Goal: Task Accomplishment & Management: Manage account settings

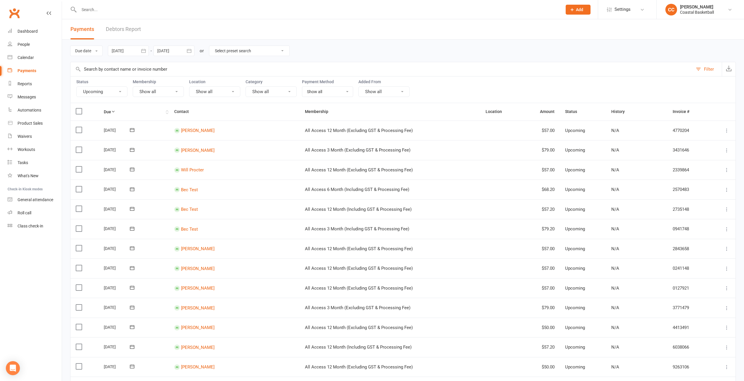
click at [113, 110] on th "Due" at bounding box center [134, 111] width 70 height 17
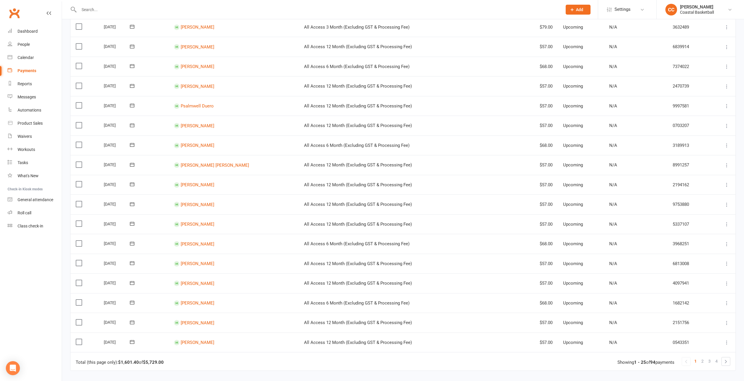
scroll to position [322, 0]
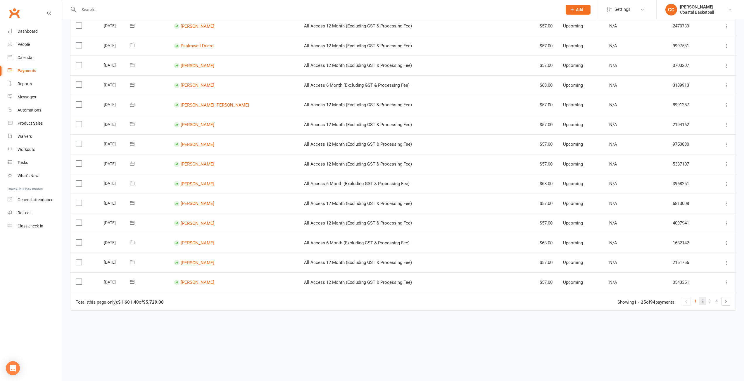
click at [704, 303] on link "2" at bounding box center [702, 301] width 7 height 8
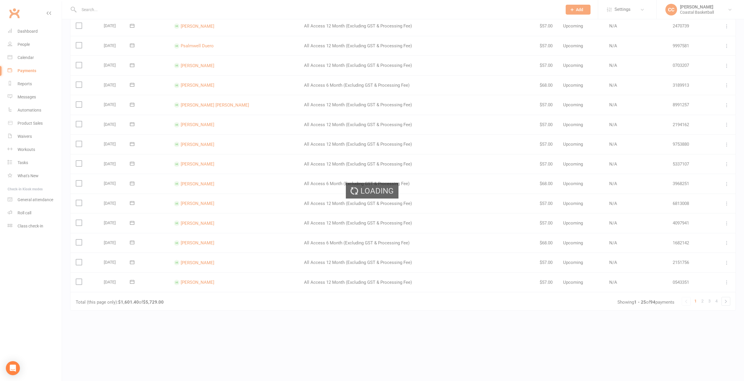
scroll to position [0, 0]
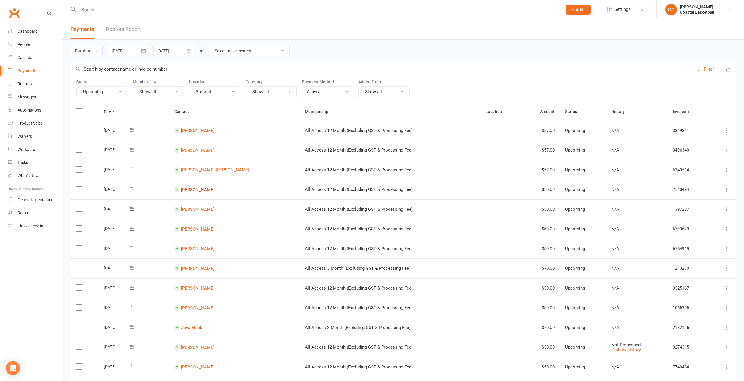
click at [198, 190] on link "[PERSON_NAME]" at bounding box center [198, 189] width 34 height 5
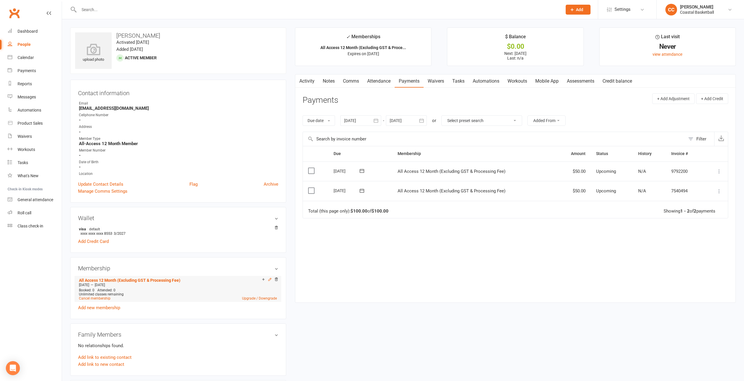
click at [270, 280] on icon at bounding box center [270, 280] width 4 height 4
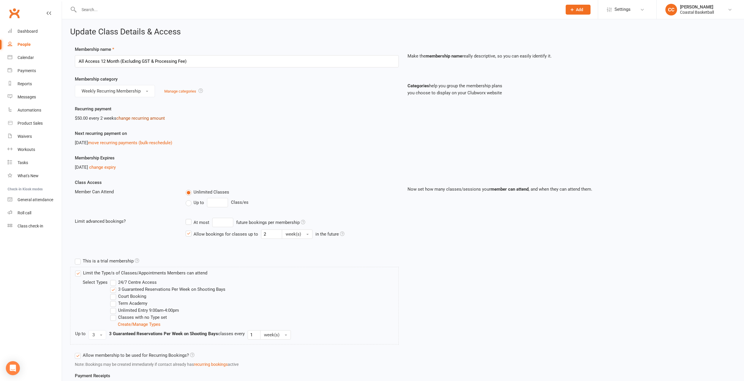
click at [126, 116] on link "change recurring amount" at bounding box center [140, 118] width 49 height 5
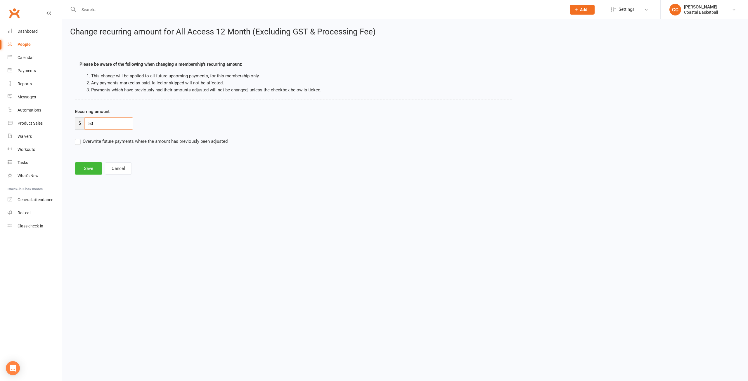
drag, startPoint x: 99, startPoint y: 120, endPoint x: 66, endPoint y: 115, distance: 33.2
click at [66, 115] on div "Change recurring amount for All Access 12 Month (Excluding GST & Processing Fee…" at bounding box center [405, 101] width 686 height 165
type input "57"
click at [77, 145] on div "Recurring amount $ 57 Overwrite future payments where the amount has previously…" at bounding box center [321, 130] width 502 height 45
click at [78, 144] on label "Overwrite future payments where the amount has previously been adjusted" at bounding box center [151, 141] width 153 height 7
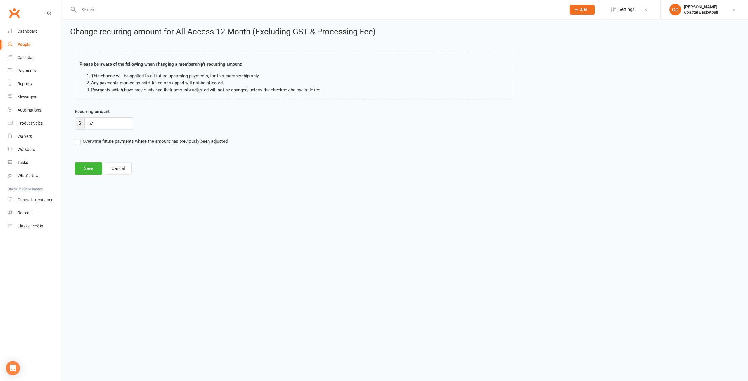
click at [78, 138] on input "Overwrite future payments where the amount has previously been adjusted" at bounding box center [151, 138] width 153 height 0
click at [90, 172] on button "Save" at bounding box center [88, 169] width 27 height 12
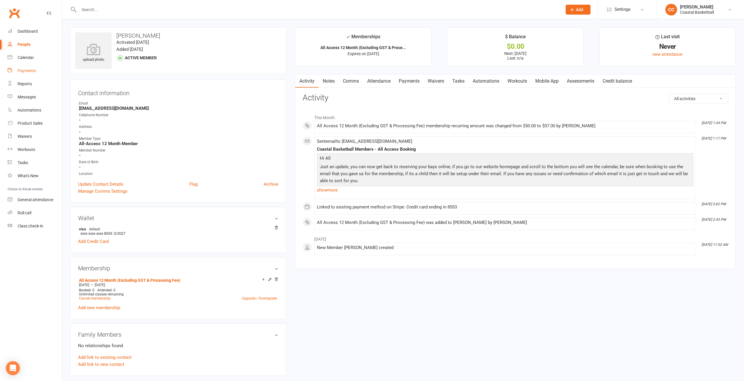
click at [31, 71] on div "Payments" at bounding box center [27, 70] width 18 height 5
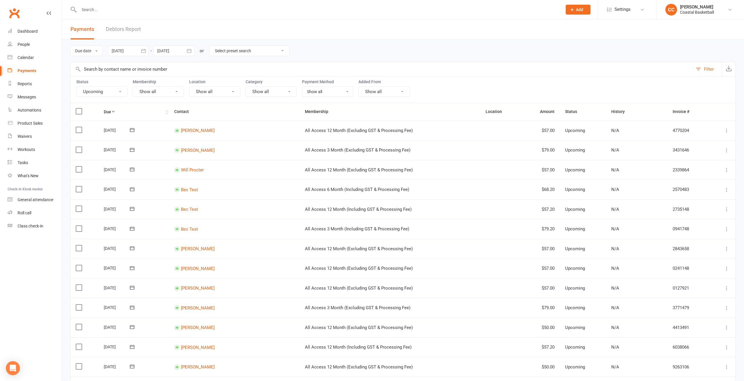
click at [118, 109] on th "Due" at bounding box center [134, 111] width 70 height 17
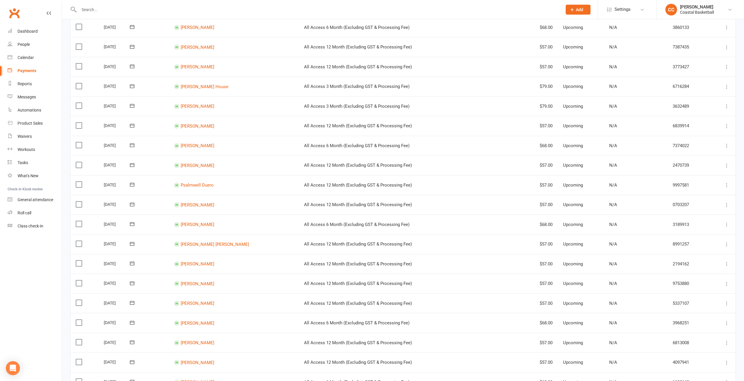
scroll to position [322, 0]
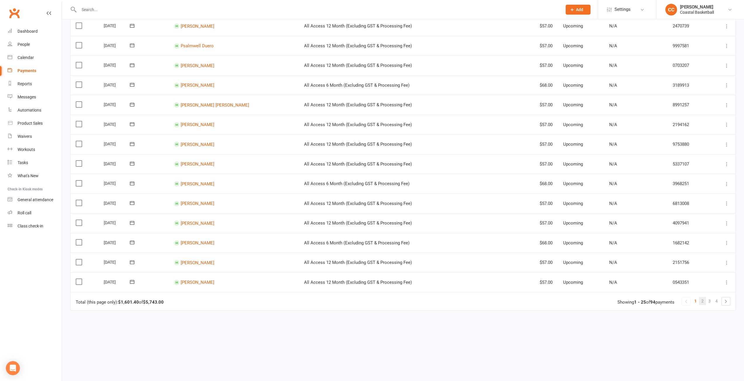
click at [703, 300] on span "2" at bounding box center [702, 301] width 2 height 8
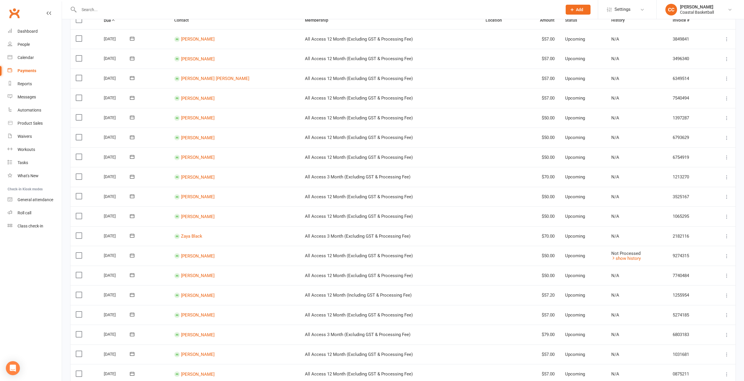
scroll to position [58, 0]
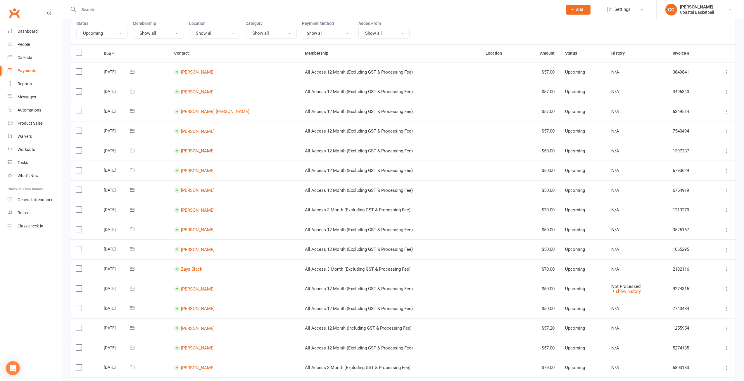
click at [209, 150] on link "[PERSON_NAME]" at bounding box center [198, 150] width 34 height 5
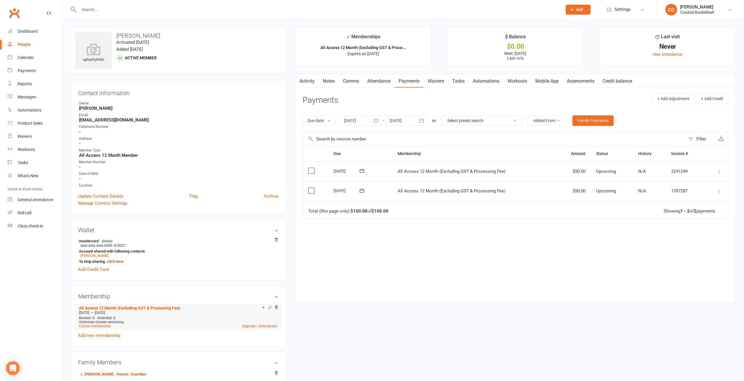
click at [270, 307] on icon at bounding box center [270, 308] width 4 height 4
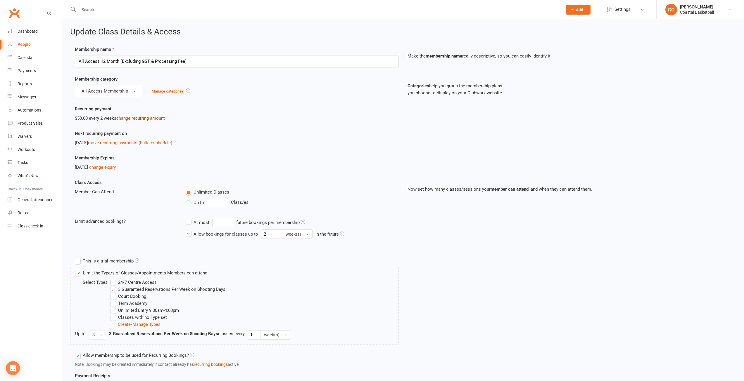
click at [143, 118] on link "change recurring amount" at bounding box center [140, 118] width 49 height 5
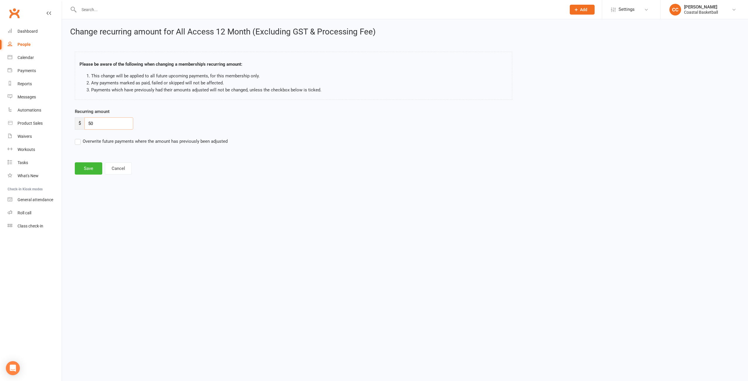
drag, startPoint x: 95, startPoint y: 124, endPoint x: 70, endPoint y: 121, distance: 25.0
click at [70, 121] on div "Recurring amount $ 50 Overwrite future payments where the amount has previously…" at bounding box center [321, 130] width 502 height 45
type input "57"
click at [77, 142] on label "Overwrite future payments where the amount has previously been adjusted" at bounding box center [151, 141] width 153 height 7
click at [77, 138] on input "Overwrite future payments where the amount has previously been adjusted" at bounding box center [151, 138] width 153 height 0
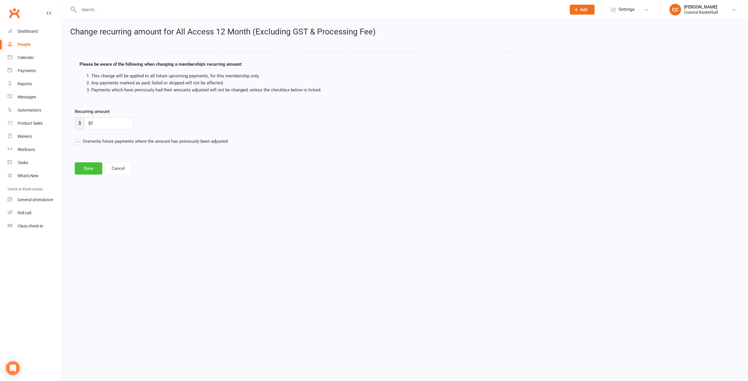
click at [82, 166] on button "Save" at bounding box center [88, 169] width 27 height 12
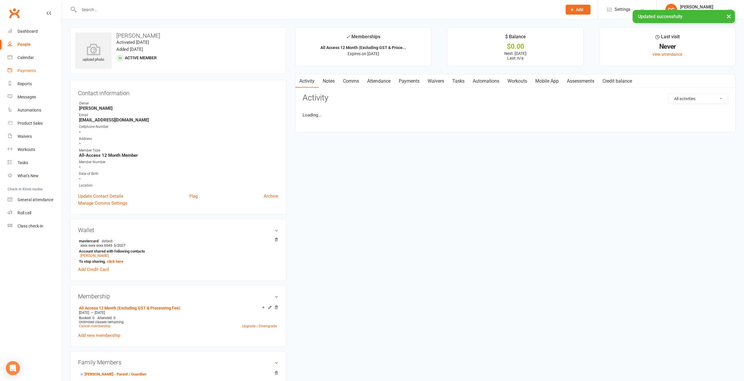
click at [27, 68] on link "Payments" at bounding box center [35, 70] width 54 height 13
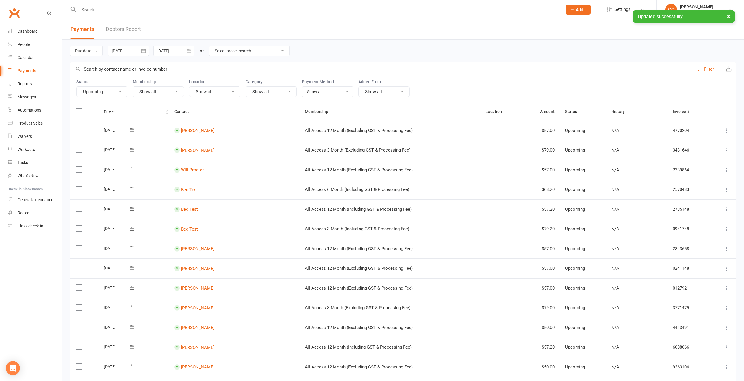
click at [115, 110] on icon at bounding box center [113, 112] width 4 height 4
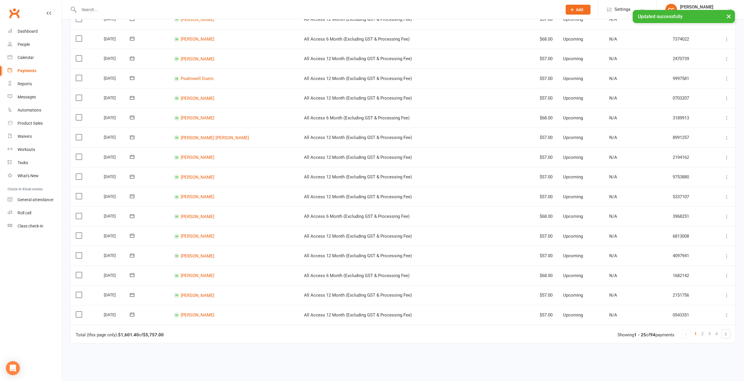
scroll to position [335, 0]
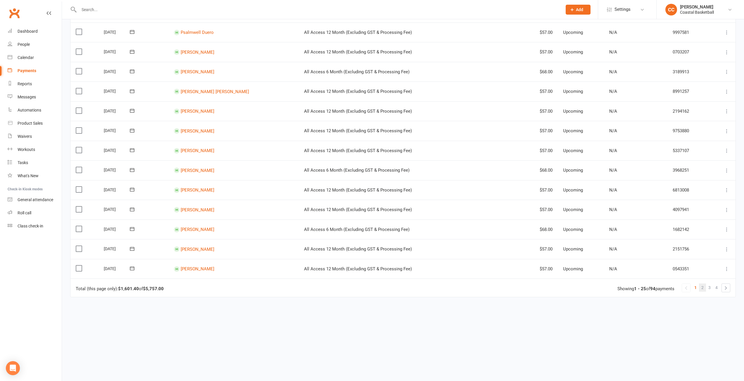
click at [703, 287] on span "2" at bounding box center [702, 288] width 2 height 8
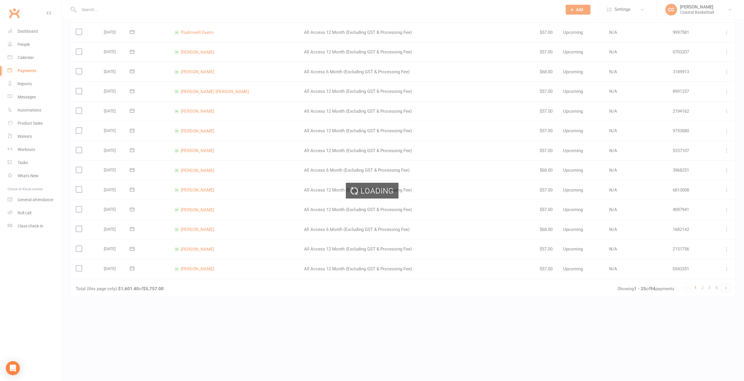
scroll to position [0, 0]
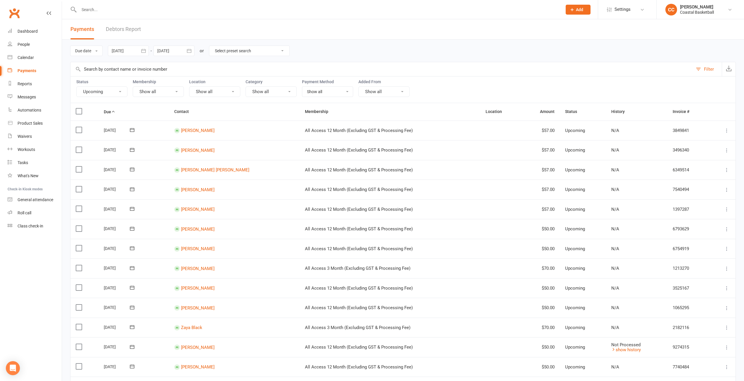
click at [199, 226] on td "[PERSON_NAME]" at bounding box center [234, 229] width 131 height 20
click at [199, 229] on link "[PERSON_NAME]" at bounding box center [198, 229] width 34 height 5
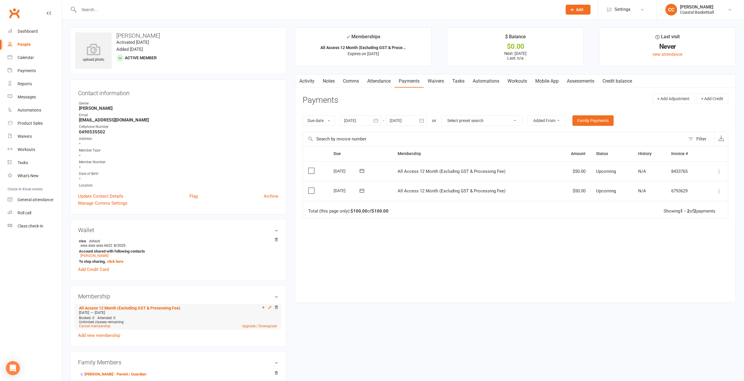
click at [270, 308] on icon at bounding box center [270, 308] width 4 height 4
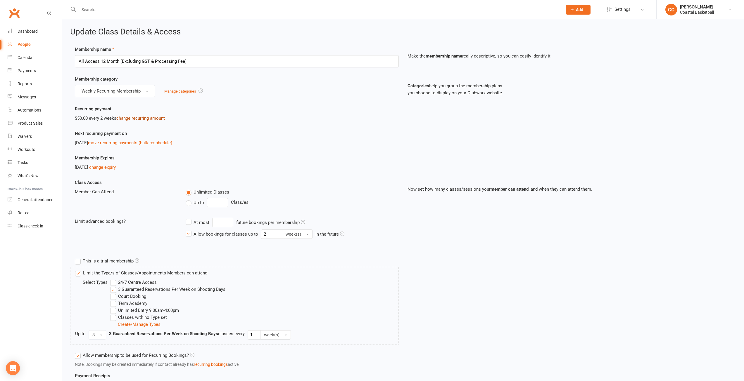
click at [151, 118] on link "change recurring amount" at bounding box center [140, 118] width 49 height 5
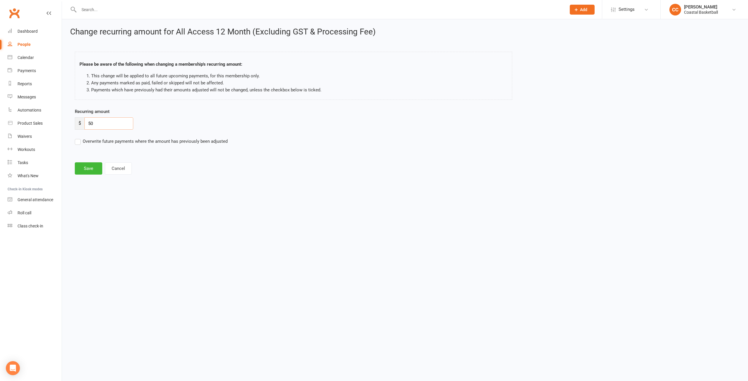
drag, startPoint x: 118, startPoint y: 121, endPoint x: 72, endPoint y: 119, distance: 46.5
click at [72, 119] on div "Recurring amount $ 50 Overwrite future payments where the amount has previously…" at bounding box center [321, 130] width 502 height 45
type input "7"
type input "57"
click at [77, 141] on label "Overwrite future payments where the amount has previously been adjusted" at bounding box center [151, 141] width 153 height 7
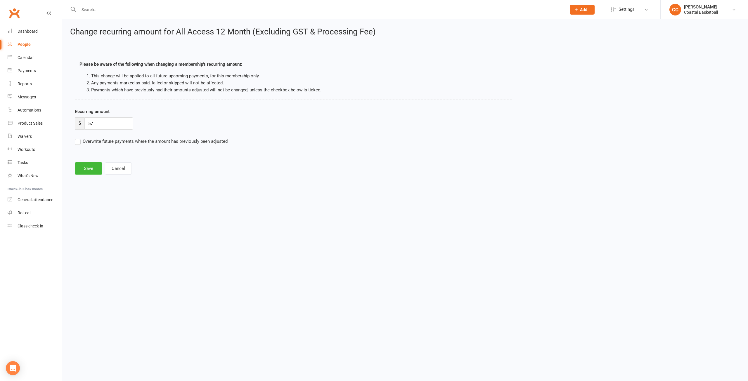
click at [77, 138] on input "Overwrite future payments where the amount has previously been adjusted" at bounding box center [151, 138] width 153 height 0
click at [87, 168] on button "Save" at bounding box center [88, 169] width 27 height 12
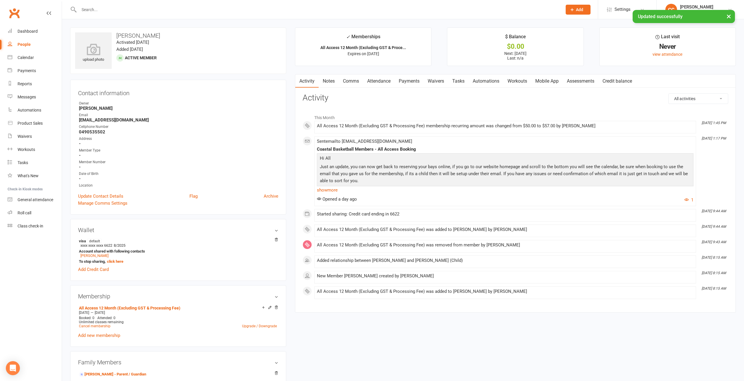
click at [28, 44] on div "People" at bounding box center [24, 44] width 13 height 5
select select "100"
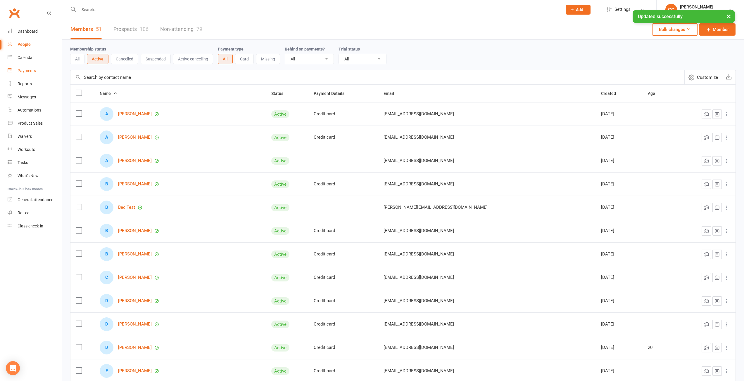
click at [30, 70] on div "Payments" at bounding box center [27, 70] width 18 height 5
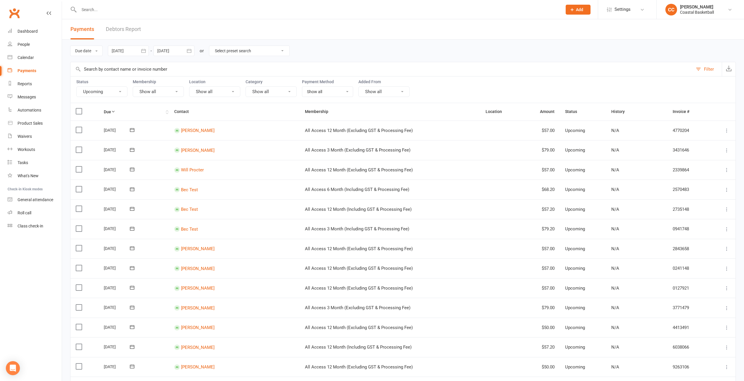
click at [126, 117] on th "Due" at bounding box center [134, 111] width 70 height 17
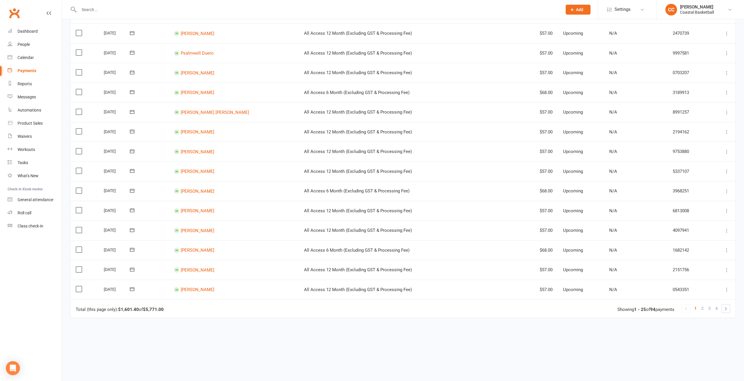
scroll to position [335, 0]
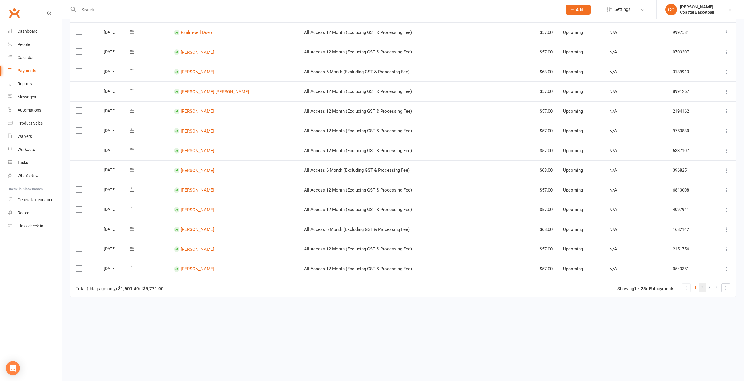
click at [703, 289] on span "2" at bounding box center [702, 288] width 2 height 8
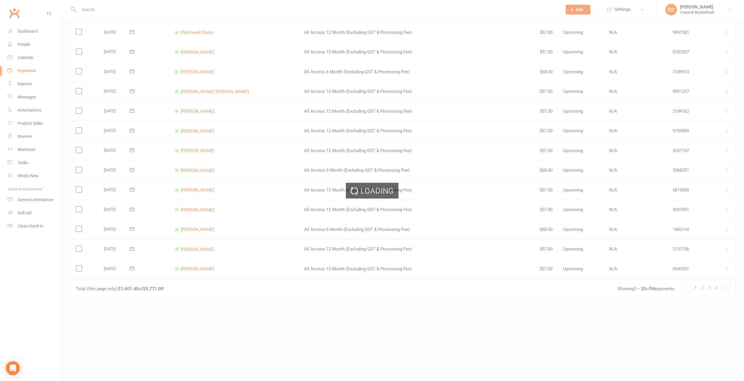
scroll to position [0, 0]
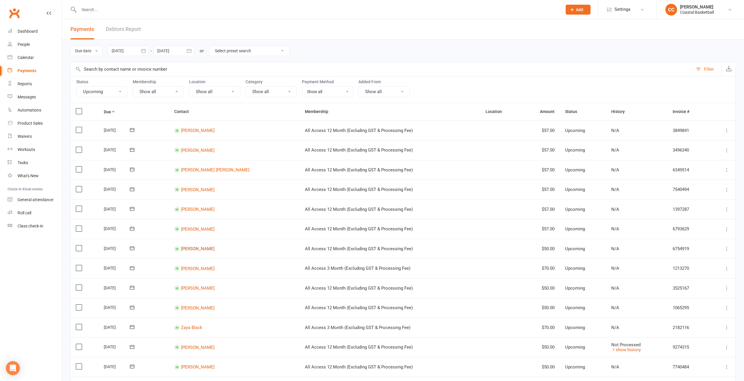
click at [200, 251] on link "[PERSON_NAME]" at bounding box center [198, 248] width 34 height 5
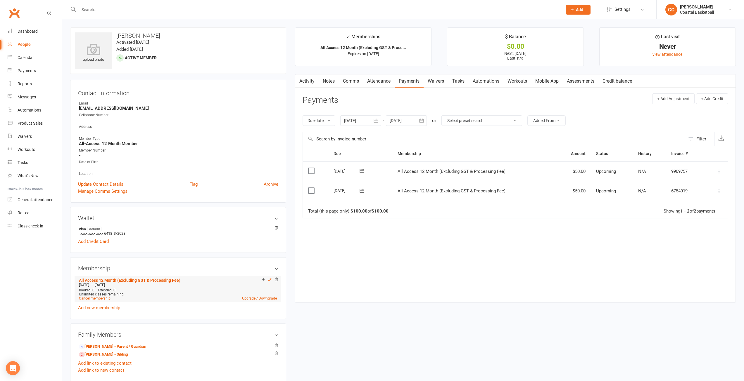
click at [270, 279] on icon at bounding box center [270, 280] width 4 height 4
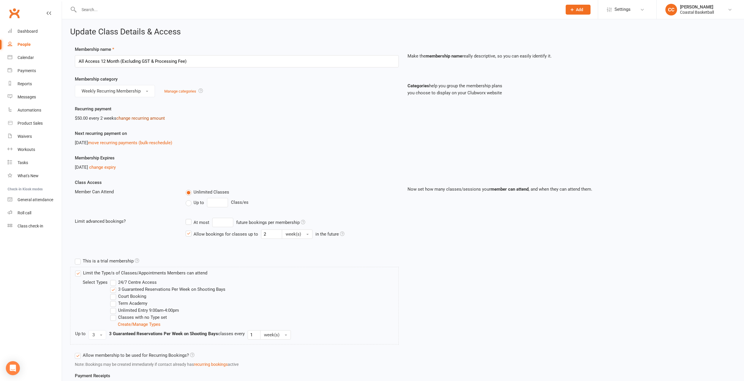
click at [146, 120] on link "change recurring amount" at bounding box center [140, 118] width 49 height 5
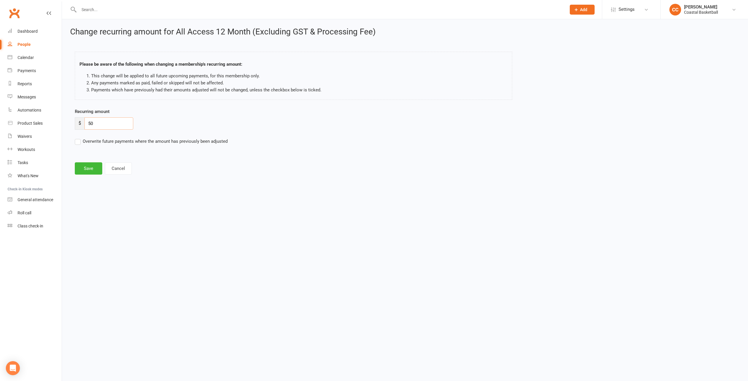
drag, startPoint x: 92, startPoint y: 121, endPoint x: 86, endPoint y: 119, distance: 6.7
click at [86, 119] on input "50" at bounding box center [108, 124] width 49 height 12
type input "57"
click at [77, 140] on label "Overwrite future payments where the amount has previously been adjusted" at bounding box center [151, 141] width 153 height 7
click at [77, 138] on input "Overwrite future payments where the amount has previously been adjusted" at bounding box center [151, 138] width 153 height 0
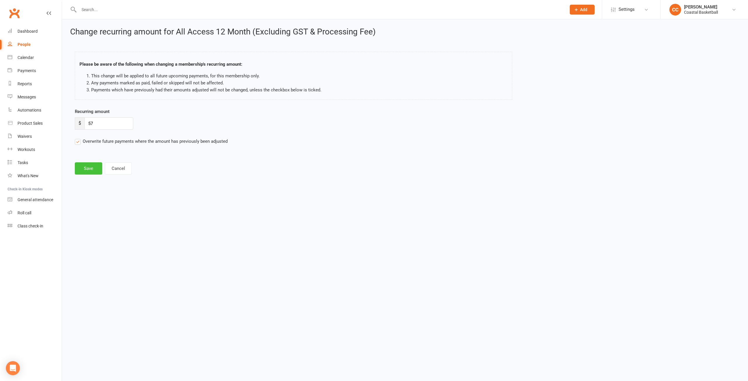
click at [88, 165] on button "Save" at bounding box center [88, 169] width 27 height 12
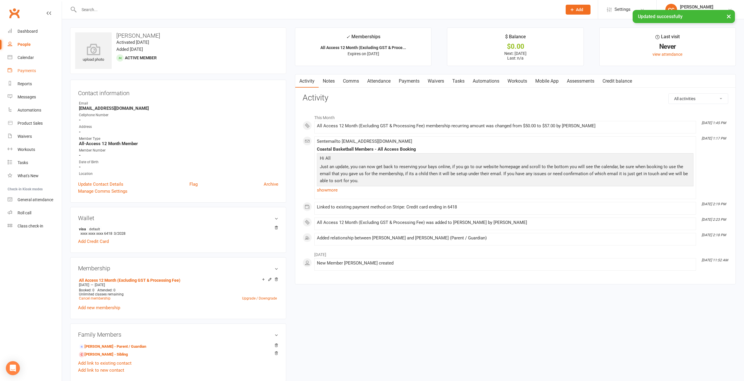
click at [37, 74] on link "Payments" at bounding box center [35, 70] width 54 height 13
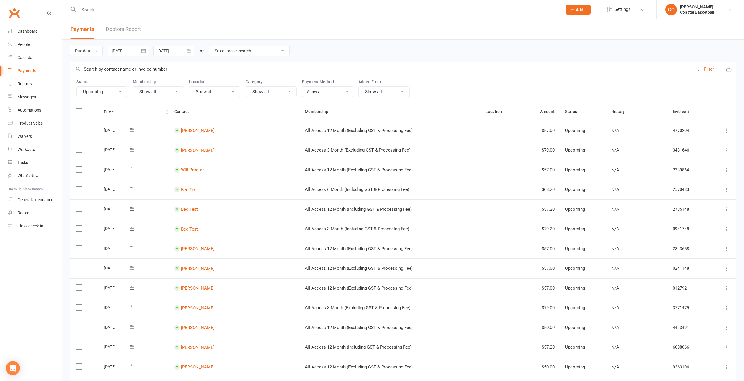
click at [120, 113] on th "Due" at bounding box center [134, 111] width 70 height 17
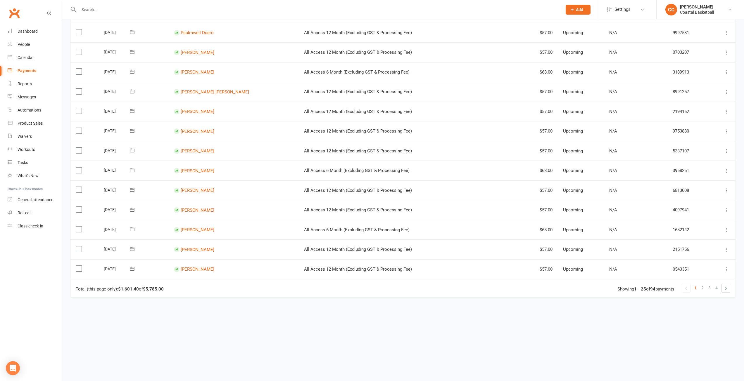
scroll to position [335, 0]
click at [703, 289] on span "2" at bounding box center [702, 288] width 2 height 8
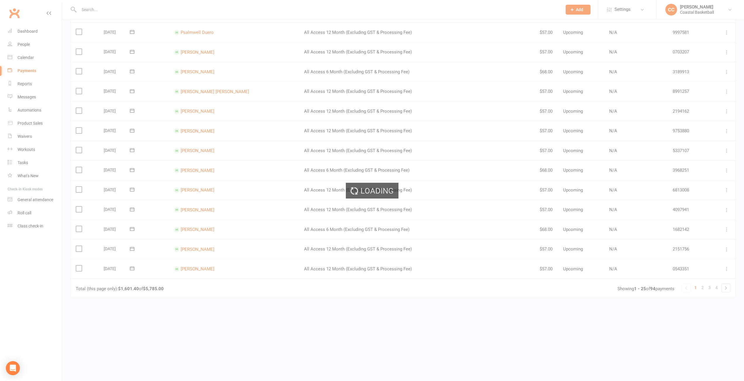
scroll to position [0, 0]
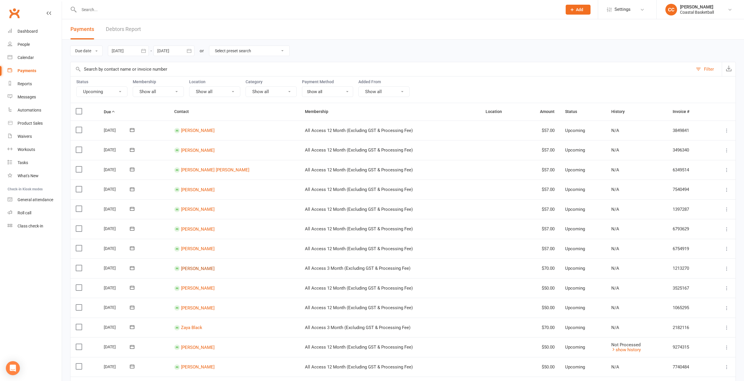
click at [199, 270] on link "[PERSON_NAME]" at bounding box center [198, 268] width 34 height 5
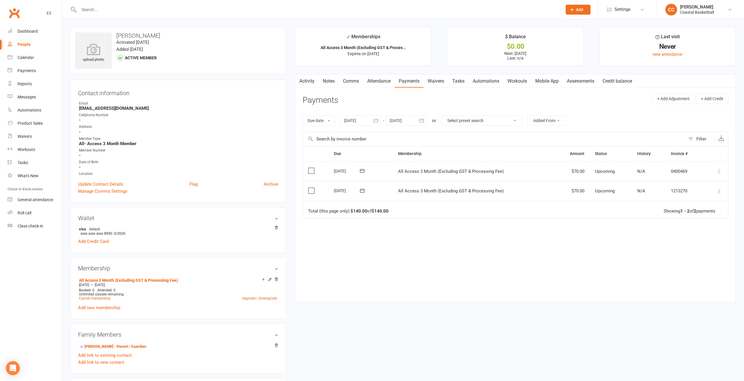
click at [269, 280] on icon at bounding box center [269, 280] width 3 height 3
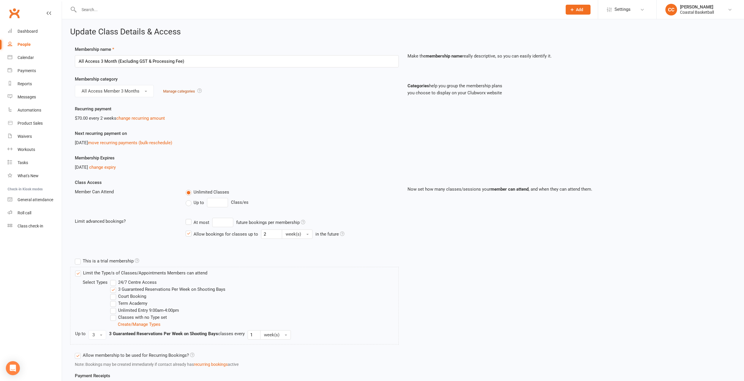
click at [182, 90] on link "Manage categories" at bounding box center [179, 91] width 32 height 4
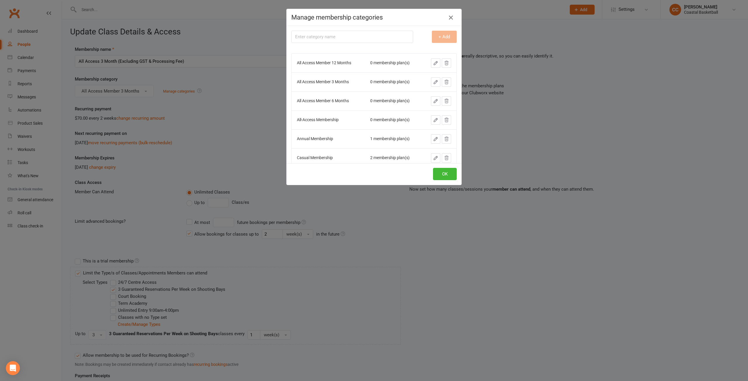
click at [448, 18] on icon "button" at bounding box center [451, 17] width 7 height 7
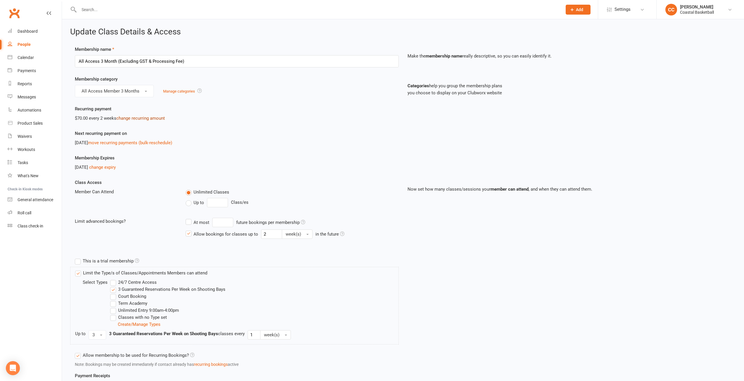
click at [153, 116] on link "change recurring amount" at bounding box center [140, 118] width 49 height 5
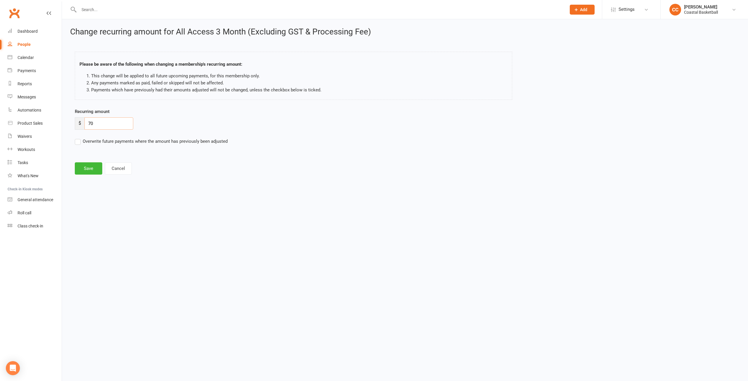
drag, startPoint x: 107, startPoint y: 126, endPoint x: 77, endPoint y: 121, distance: 30.8
click at [77, 121] on div "$ 70" at bounding box center [104, 124] width 58 height 12
type input "79"
click at [81, 142] on label "Overwrite future payments where the amount has previously been adjusted" at bounding box center [151, 141] width 153 height 7
click at [81, 138] on input "Overwrite future payments where the amount has previously been adjusted" at bounding box center [151, 138] width 153 height 0
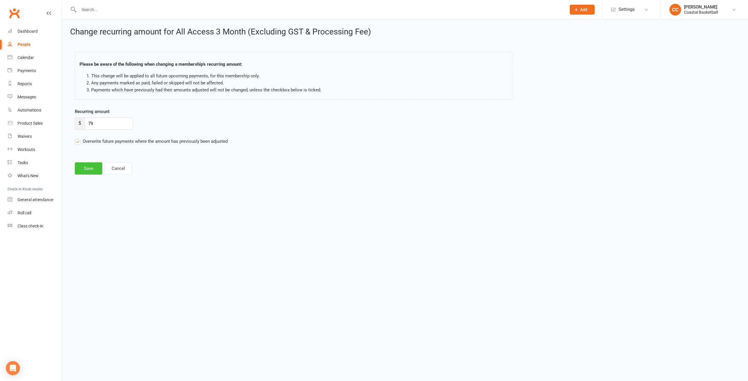
click at [93, 169] on button "Save" at bounding box center [88, 169] width 27 height 12
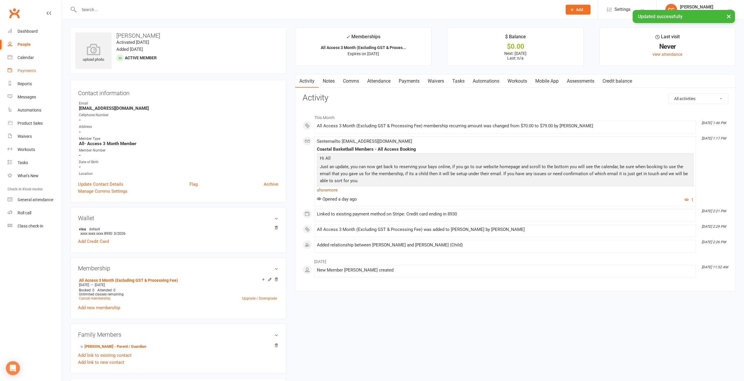
click at [27, 71] on div "Payments" at bounding box center [27, 70] width 18 height 5
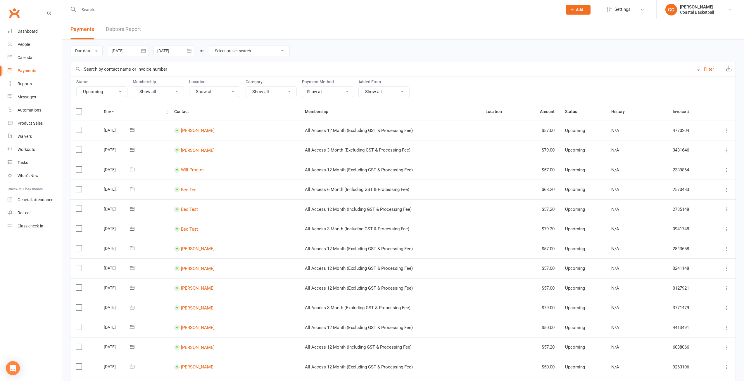
click at [125, 111] on th "Due" at bounding box center [134, 111] width 70 height 17
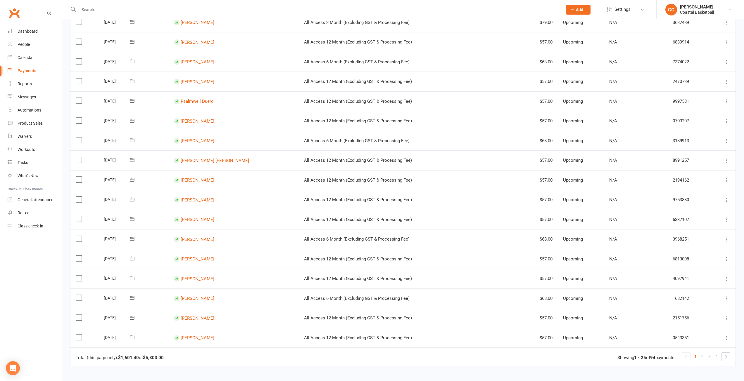
scroll to position [335, 0]
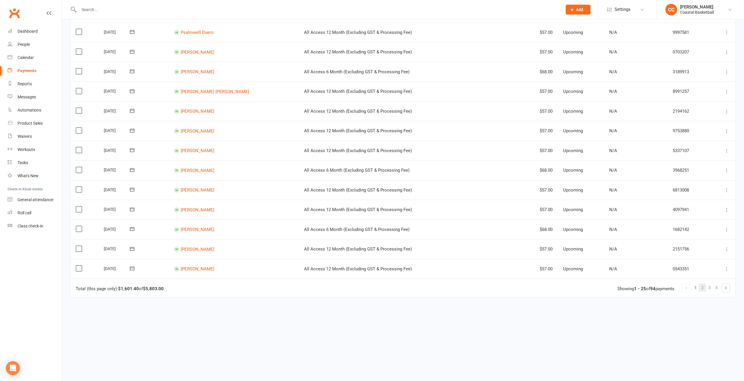
click at [703, 288] on span "2" at bounding box center [702, 288] width 2 height 8
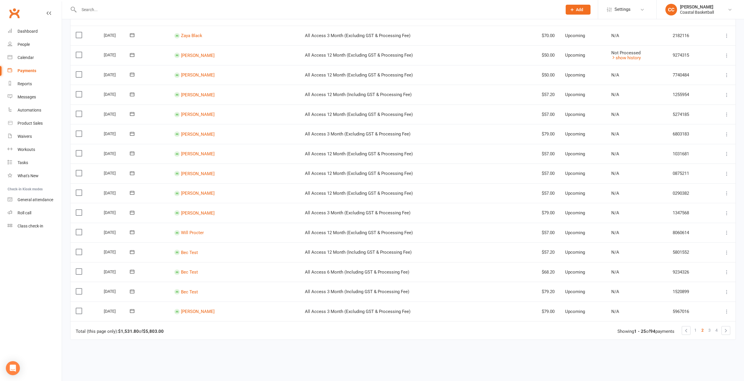
scroll to position [146, 0]
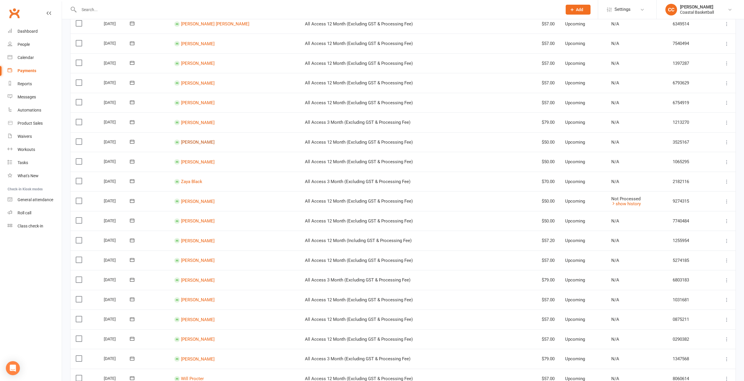
click at [205, 141] on link "[PERSON_NAME]" at bounding box center [198, 142] width 34 height 5
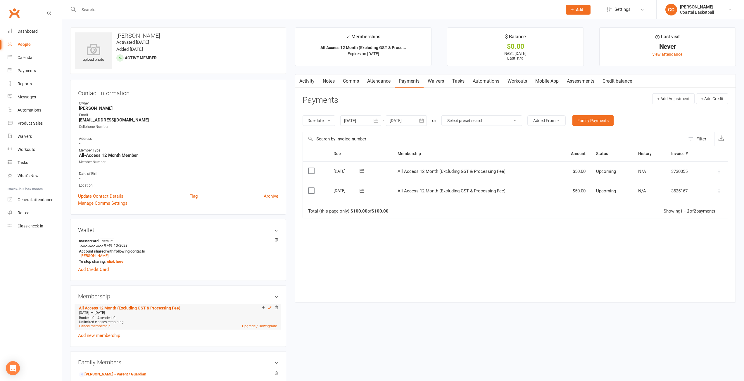
click at [269, 309] on icon at bounding box center [269, 307] width 3 height 3
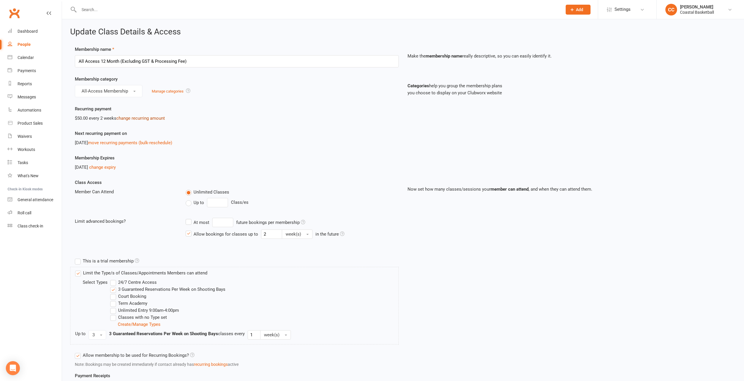
click at [153, 116] on link "change recurring amount" at bounding box center [140, 118] width 49 height 5
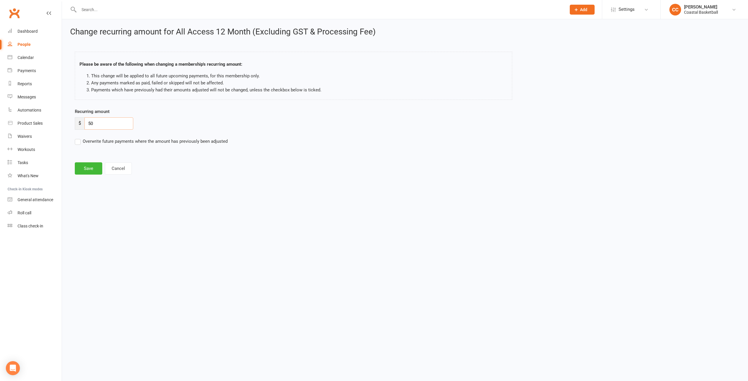
drag, startPoint x: 120, startPoint y: 123, endPoint x: 3, endPoint y: 106, distance: 118.4
click at [3, 106] on ui-view "Prospect Member Non-attending contact Class / event Appointment Task Membership…" at bounding box center [374, 92] width 748 height 183
type input "57"
click at [88, 170] on button "Save" at bounding box center [88, 169] width 27 height 12
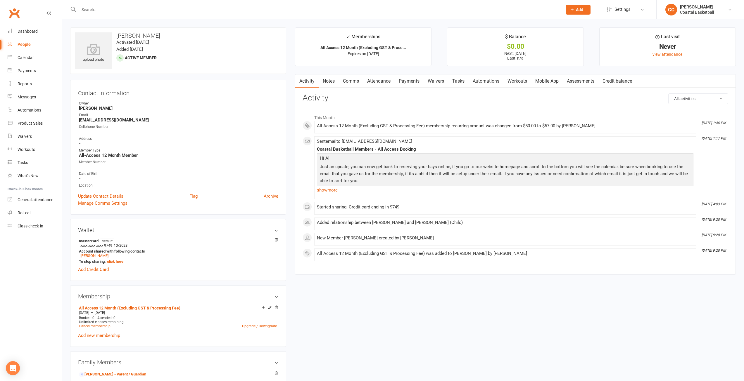
click at [427, 328] on div "upload photo [PERSON_NAME] Activated [DATE] Added [DATE] Active member Contact …" at bounding box center [403, 352] width 674 height 650
click at [30, 70] on div "Payments" at bounding box center [27, 70] width 18 height 5
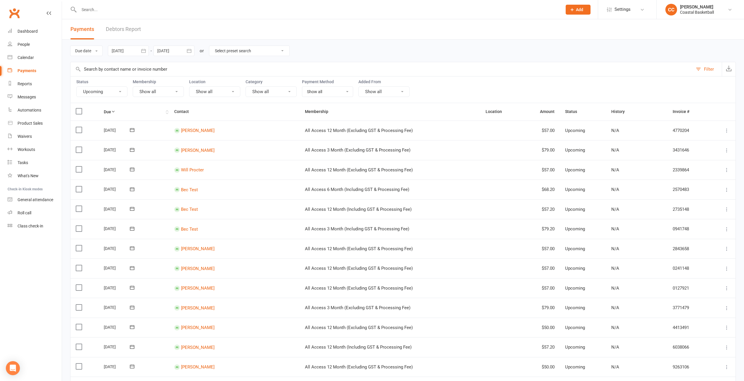
click at [115, 111] on icon at bounding box center [113, 112] width 4 height 4
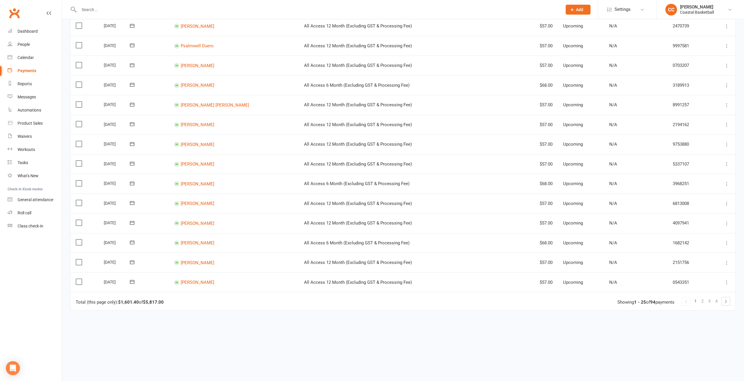
scroll to position [335, 0]
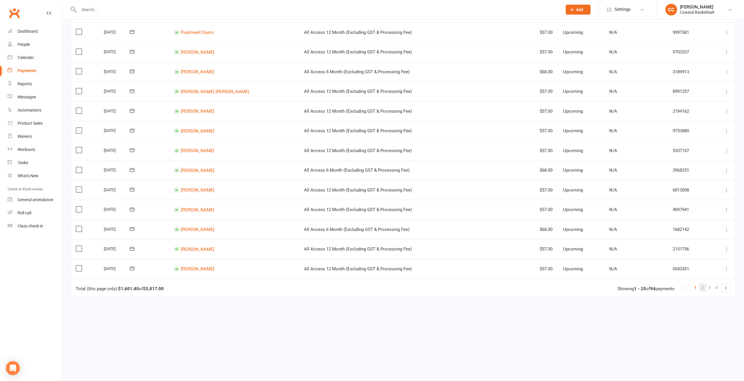
click at [702, 287] on span "2" at bounding box center [702, 288] width 2 height 8
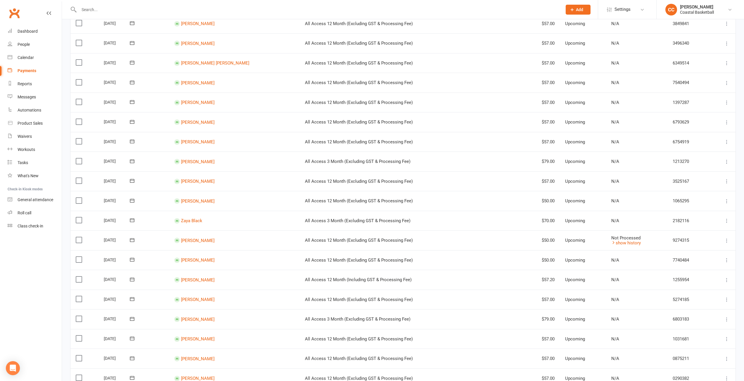
scroll to position [175, 0]
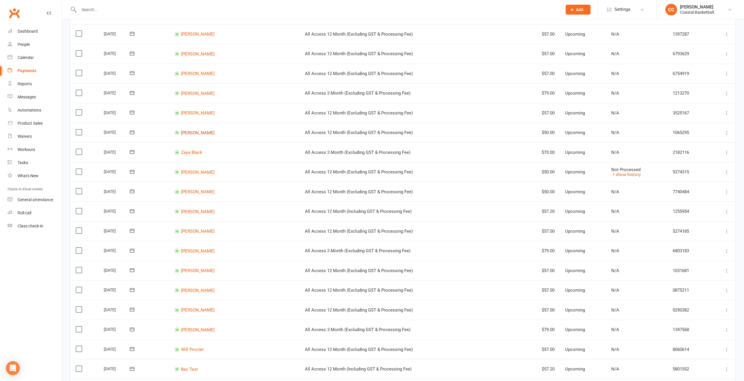
click at [206, 134] on link "[PERSON_NAME]" at bounding box center [198, 132] width 34 height 5
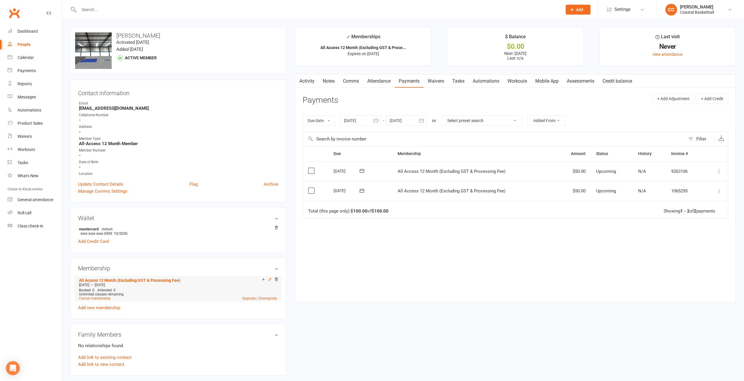
click at [270, 278] on icon at bounding box center [270, 280] width 4 height 4
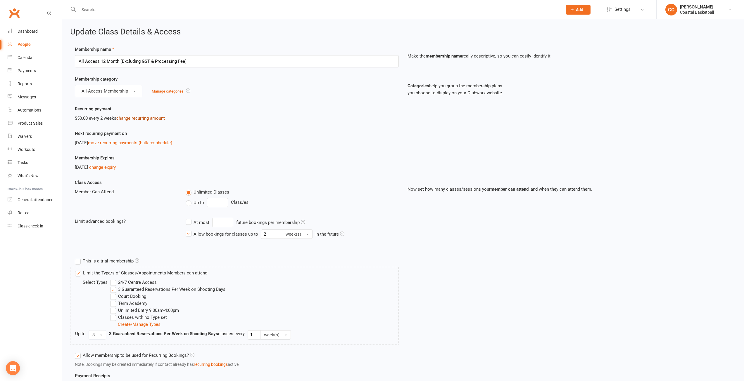
click at [132, 118] on link "change recurring amount" at bounding box center [140, 118] width 49 height 5
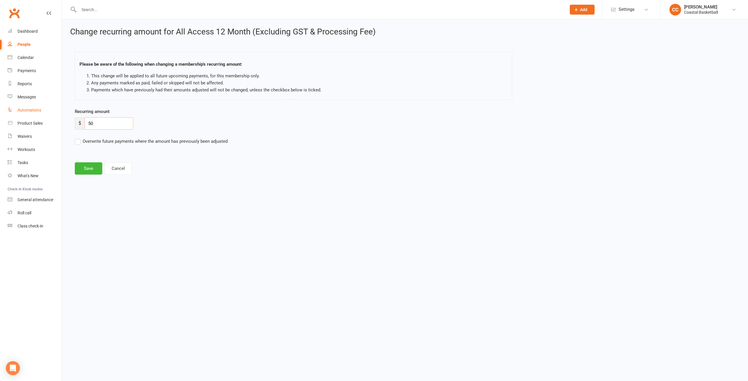
drag, startPoint x: 120, startPoint y: 127, endPoint x: 61, endPoint y: 116, distance: 60.1
click at [61, 116] on ui-view "Prospect Member Non-attending contact Class / event Appointment Task Membership…" at bounding box center [374, 92] width 748 height 183
type input "79"
click at [174, 192] on html "Prospect Member Non-attending contact Class / event Appointment Task Membership…" at bounding box center [374, 96] width 748 height 192
click at [78, 141] on label "Overwrite future payments where the amount has previously been adjusted" at bounding box center [151, 141] width 153 height 7
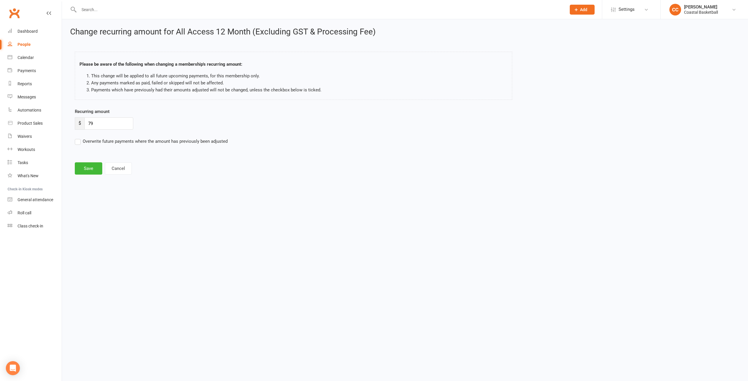
click at [78, 138] on input "Overwrite future payments where the amount has previously been adjusted" at bounding box center [151, 138] width 153 height 0
click at [91, 168] on button "Save" at bounding box center [88, 169] width 27 height 12
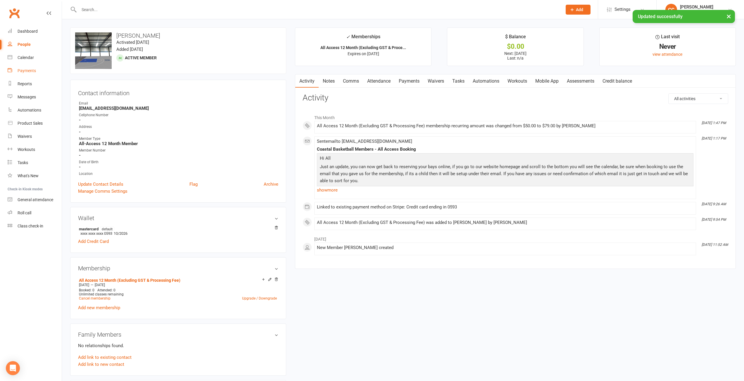
click at [37, 68] on link "Payments" at bounding box center [35, 70] width 54 height 13
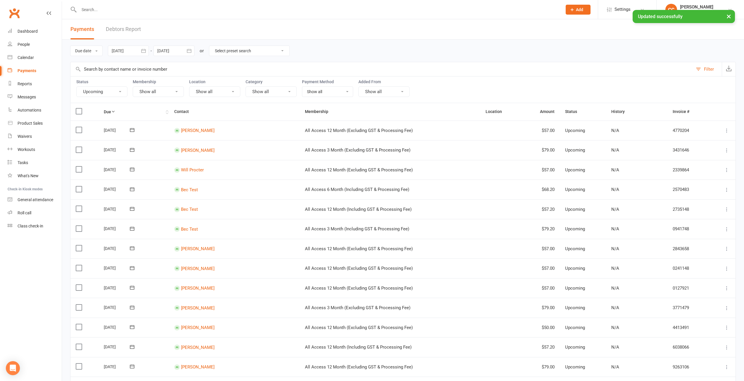
click at [118, 108] on th "Due" at bounding box center [134, 111] width 70 height 17
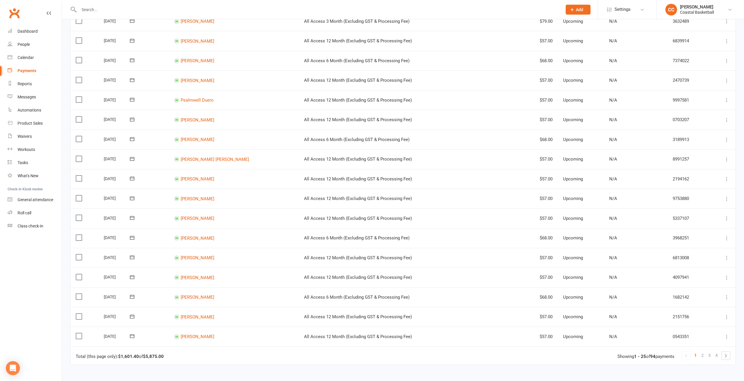
scroll to position [322, 0]
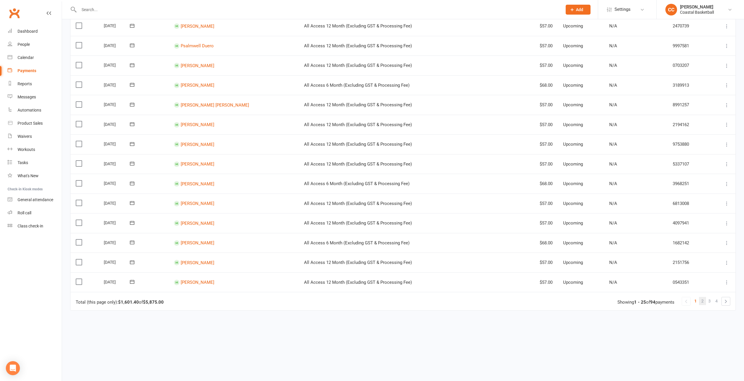
click at [702, 301] on span "2" at bounding box center [702, 301] width 2 height 8
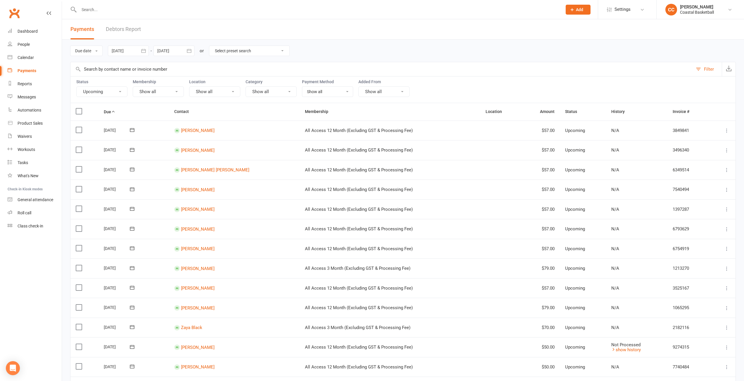
scroll to position [146, 0]
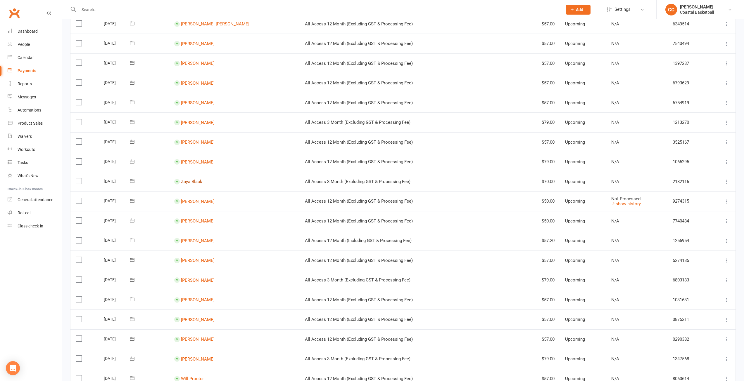
click at [202, 181] on link "Zaya Black" at bounding box center [191, 181] width 21 height 5
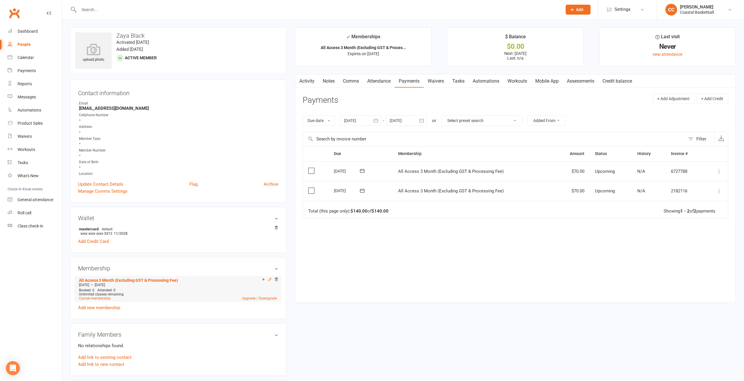
click at [270, 279] on icon at bounding box center [269, 280] width 3 height 3
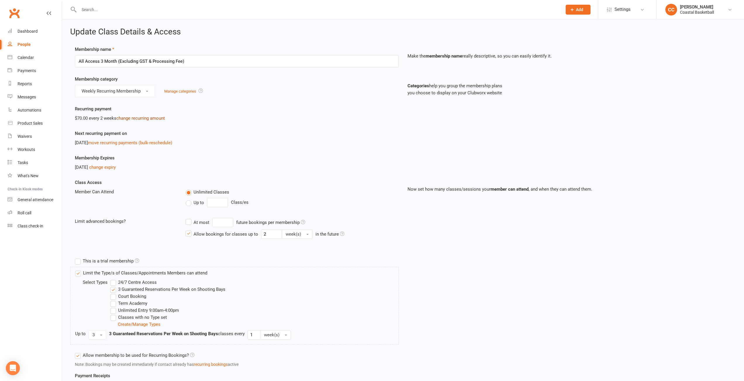
click at [134, 116] on link "change recurring amount" at bounding box center [140, 118] width 49 height 5
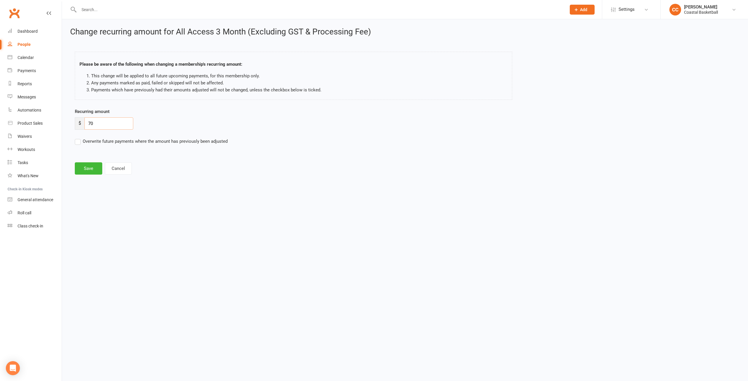
drag, startPoint x: 119, startPoint y: 124, endPoint x: 92, endPoint y: 124, distance: 27.2
click at [92, 124] on input "70" at bounding box center [108, 124] width 49 height 12
click at [113, 116] on div "Recurring amount $ 70" at bounding box center [321, 119] width 493 height 22
click at [108, 120] on input "70" at bounding box center [108, 124] width 49 height 12
type input "7"
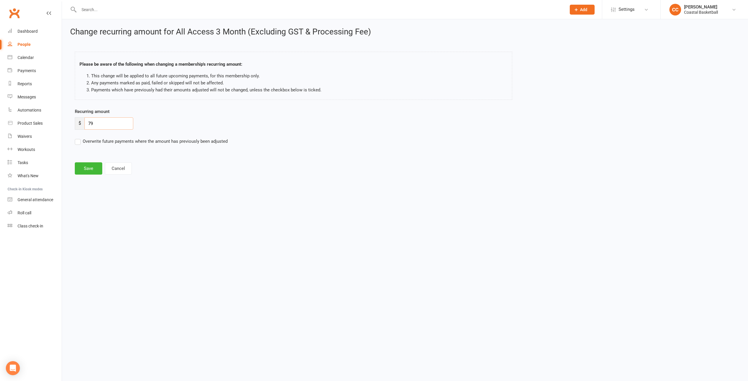
type input "79"
click at [81, 141] on label "Overwrite future payments where the amount has previously been adjusted" at bounding box center [151, 141] width 153 height 7
click at [81, 138] on input "Overwrite future payments where the amount has previously been adjusted" at bounding box center [151, 138] width 153 height 0
click at [90, 168] on button "Save" at bounding box center [88, 169] width 27 height 12
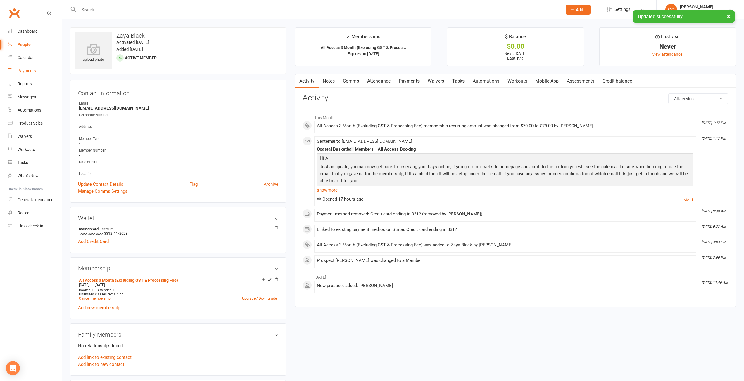
click at [32, 71] on div "Payments" at bounding box center [27, 70] width 18 height 5
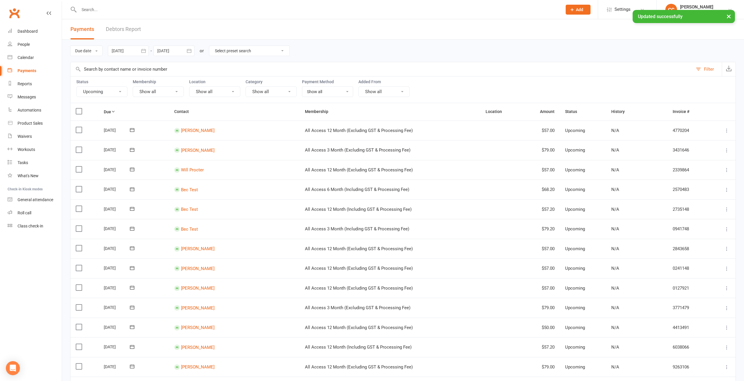
click at [122, 109] on th "Due" at bounding box center [134, 111] width 70 height 17
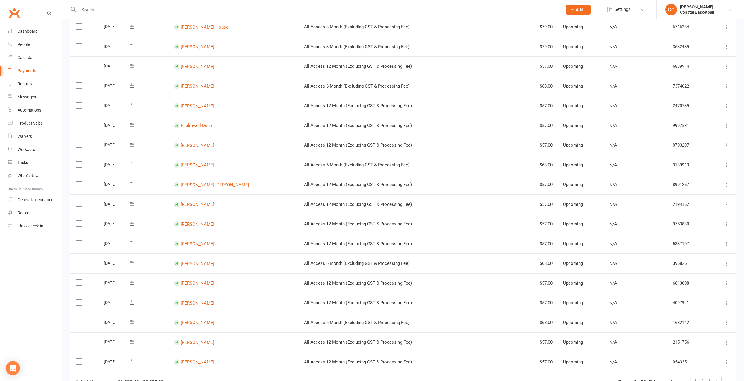
scroll to position [335, 0]
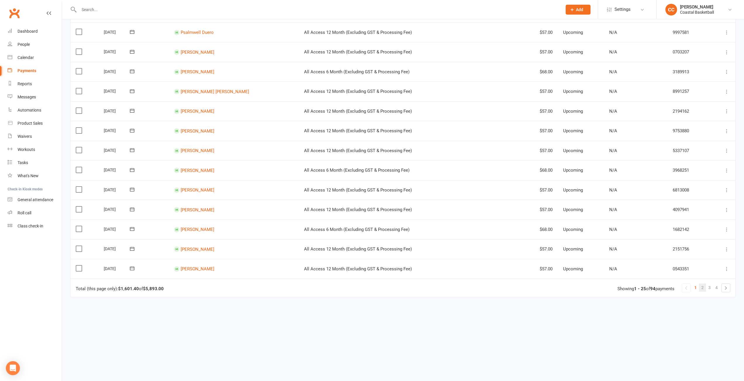
click at [705, 287] on link "2" at bounding box center [702, 288] width 7 height 8
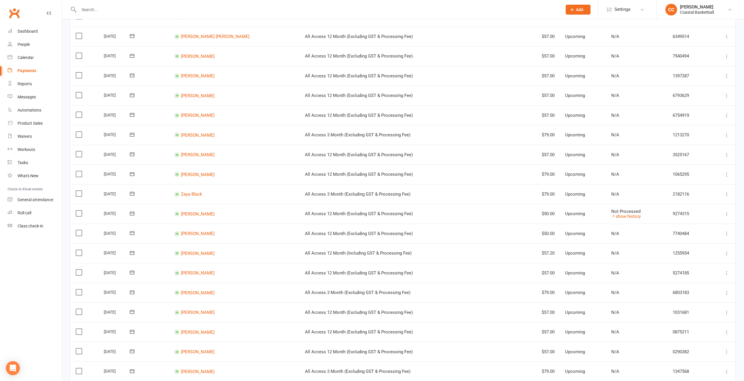
scroll to position [146, 0]
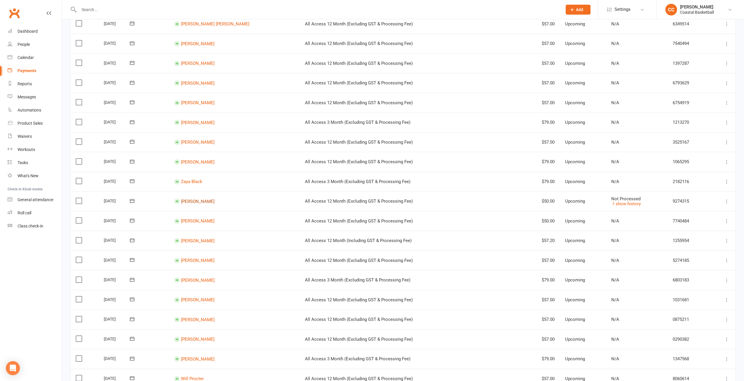
click at [199, 203] on link "[PERSON_NAME]" at bounding box center [198, 201] width 34 height 5
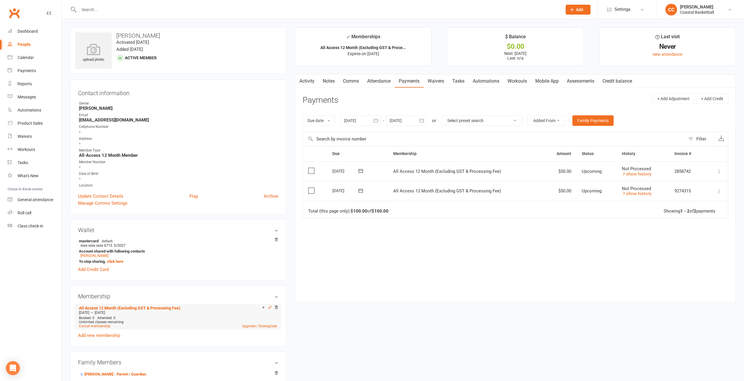
click at [271, 306] on icon at bounding box center [270, 308] width 4 height 4
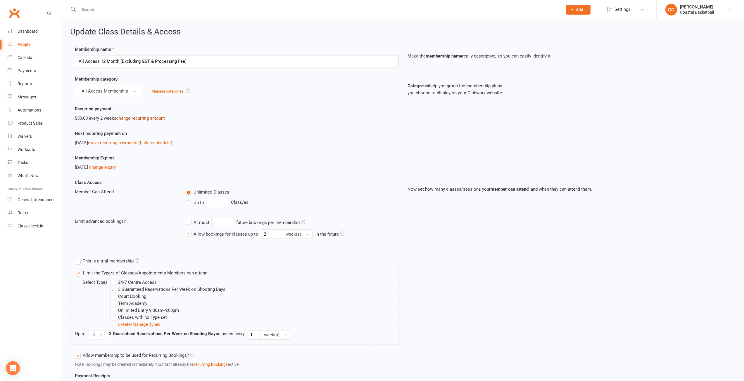
click at [152, 117] on link "change recurring amount" at bounding box center [140, 118] width 49 height 5
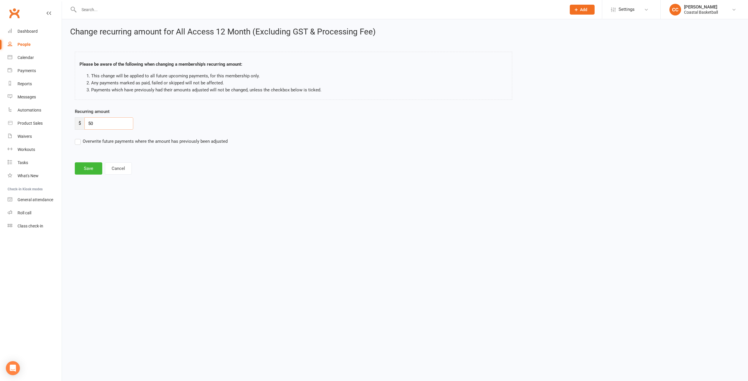
drag, startPoint x: 107, startPoint y: 122, endPoint x: 67, endPoint y: 118, distance: 40.0
click at [67, 118] on div "Change recurring amount for All Access 12 Month (Excluding GST & Processing Fee…" at bounding box center [405, 101] width 686 height 165
type input "57"
click at [79, 144] on label "Overwrite future payments where the amount has previously been adjusted" at bounding box center [151, 141] width 153 height 7
click at [79, 138] on input "Overwrite future payments where the amount has previously been adjusted" at bounding box center [151, 138] width 153 height 0
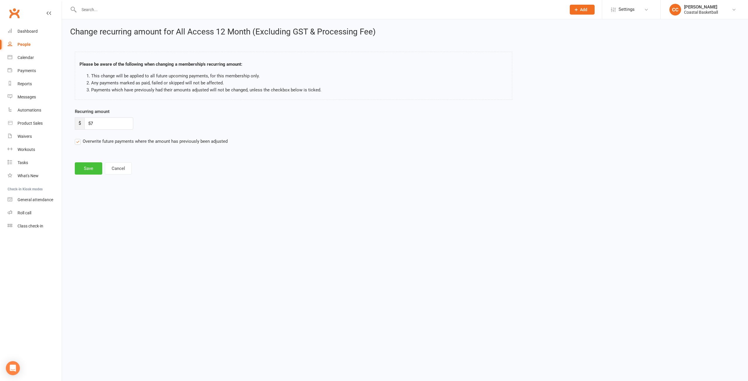
click at [88, 170] on button "Save" at bounding box center [88, 169] width 27 height 12
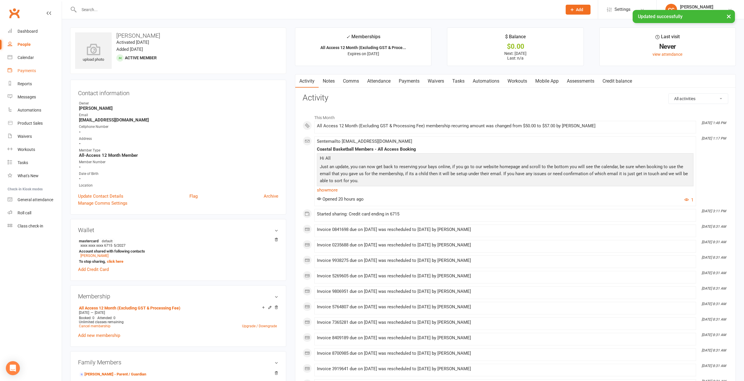
click at [28, 68] on link "Payments" at bounding box center [35, 70] width 54 height 13
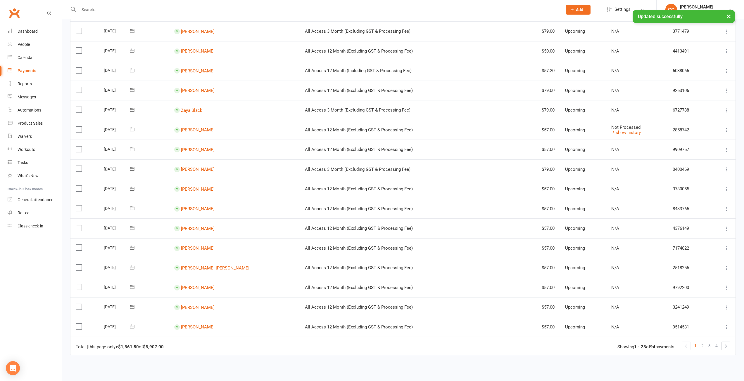
scroll to position [335, 0]
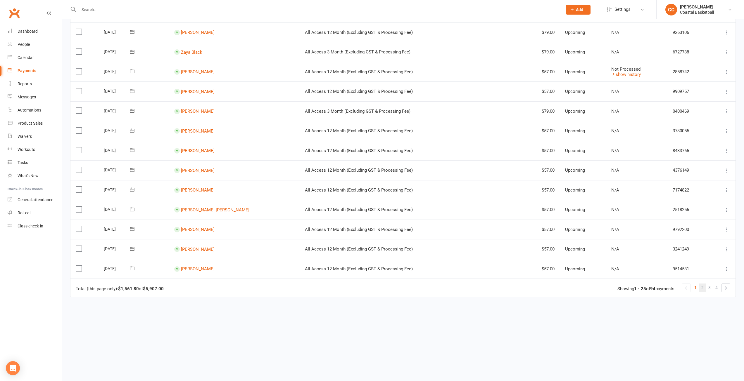
click at [703, 289] on span "2" at bounding box center [702, 288] width 2 height 8
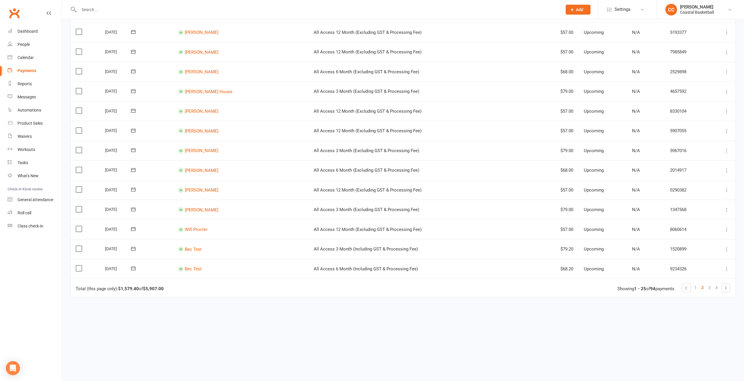
scroll to position [0, 0]
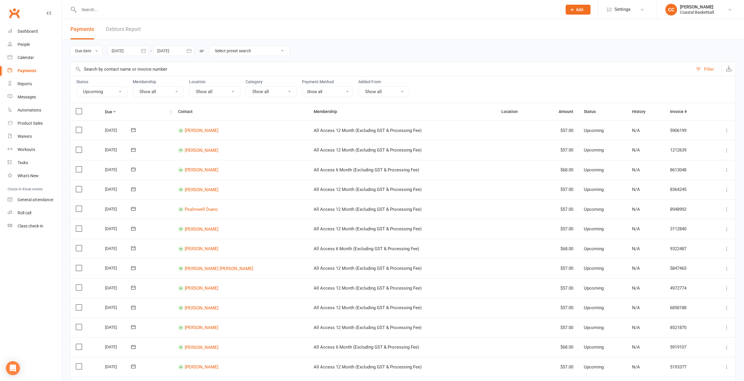
click at [115, 113] on icon at bounding box center [114, 112] width 4 height 4
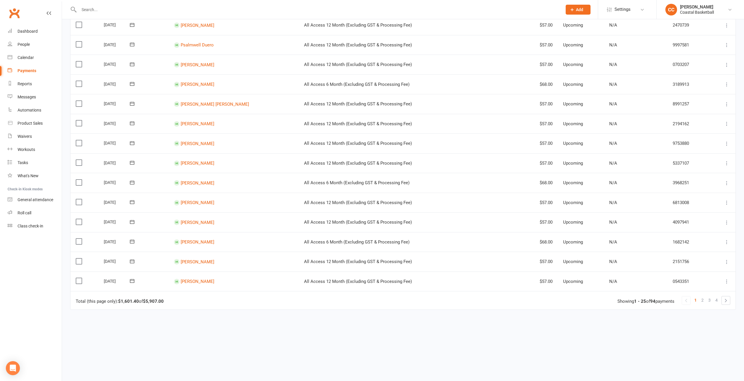
scroll to position [335, 0]
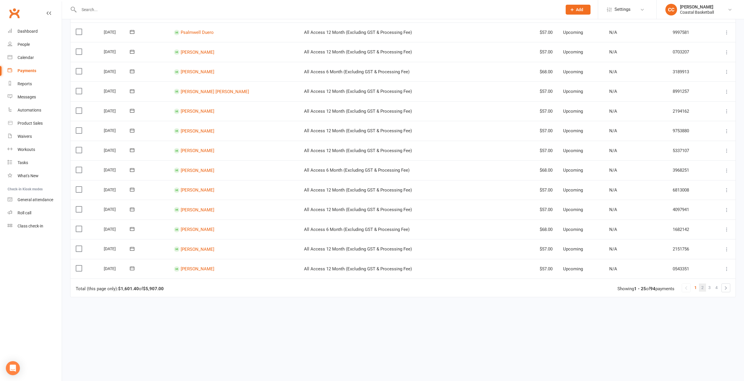
click at [701, 288] on span "2" at bounding box center [702, 288] width 2 height 8
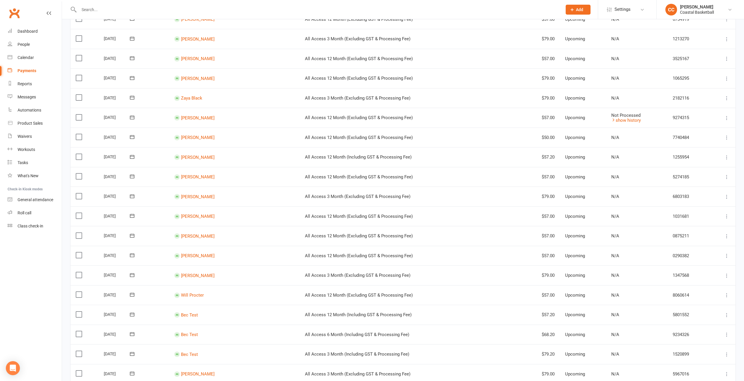
scroll to position [292, 0]
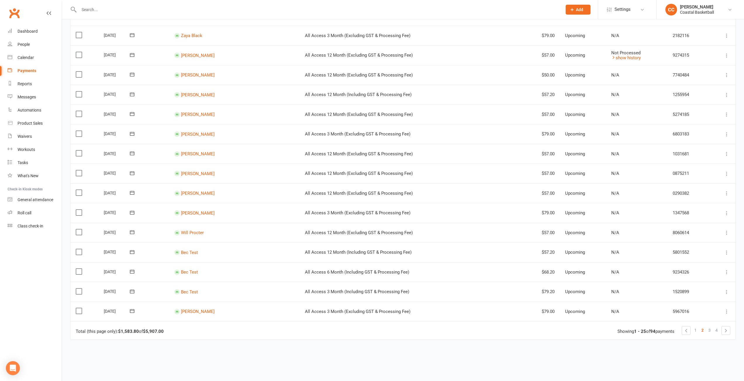
click at [727, 292] on icon at bounding box center [727, 292] width 6 height 6
click at [196, 255] on link "Bec Test" at bounding box center [189, 252] width 17 height 5
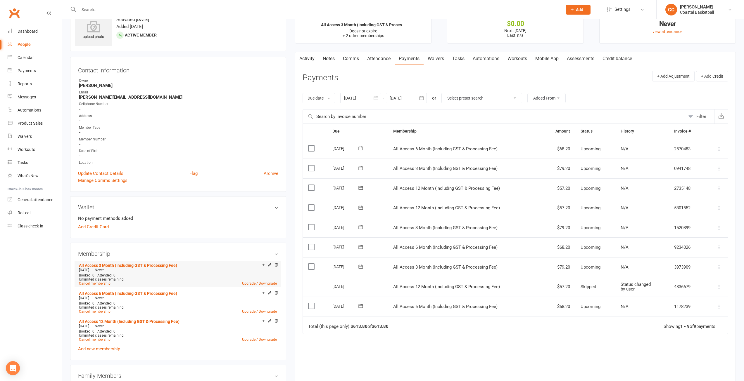
scroll to position [58, 0]
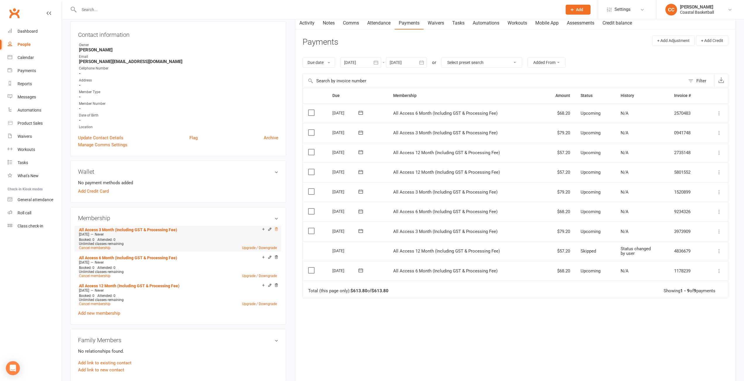
click at [276, 229] on icon at bounding box center [276, 229] width 4 height 4
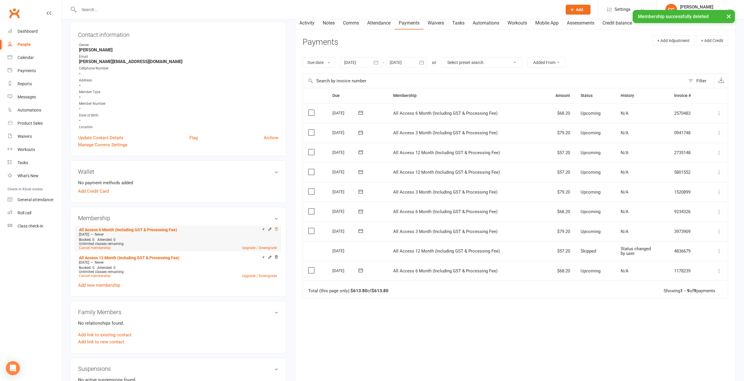
click at [277, 230] on icon at bounding box center [276, 229] width 4 height 4
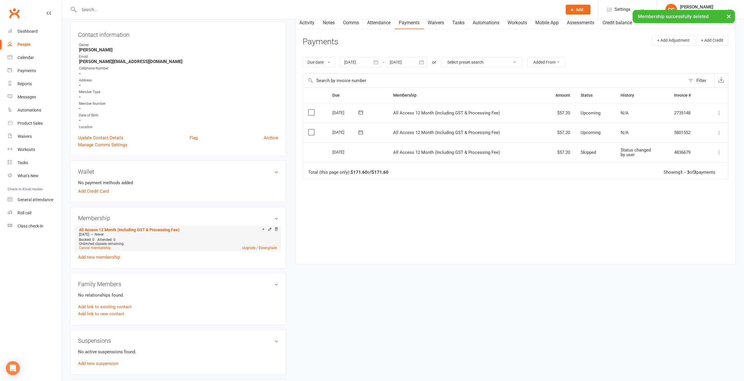
click at [277, 232] on icon at bounding box center [276, 230] width 4 height 5
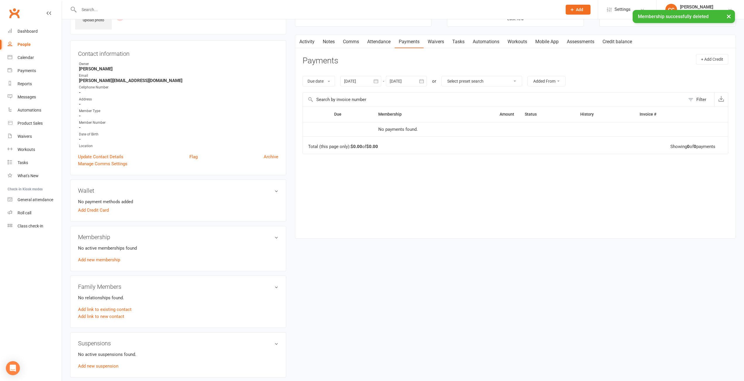
scroll to position [0, 0]
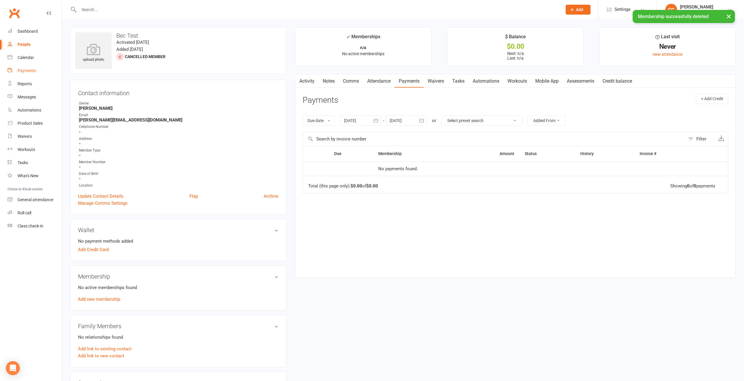
click at [30, 68] on link "Payments" at bounding box center [35, 70] width 54 height 13
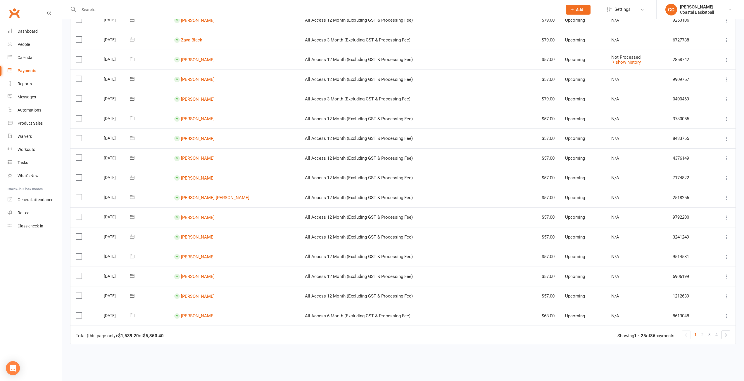
scroll to position [335, 0]
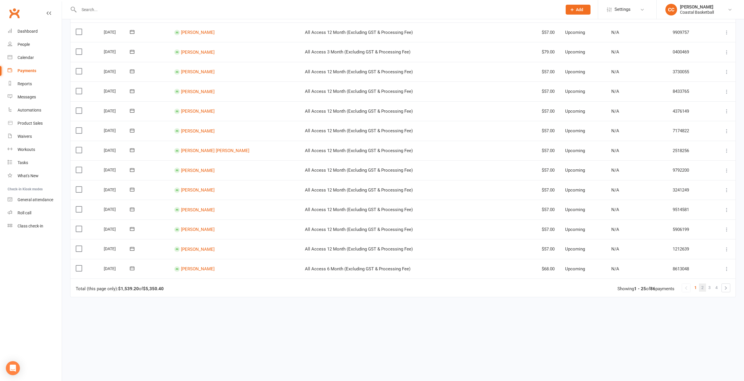
click at [703, 288] on span "2" at bounding box center [702, 288] width 2 height 8
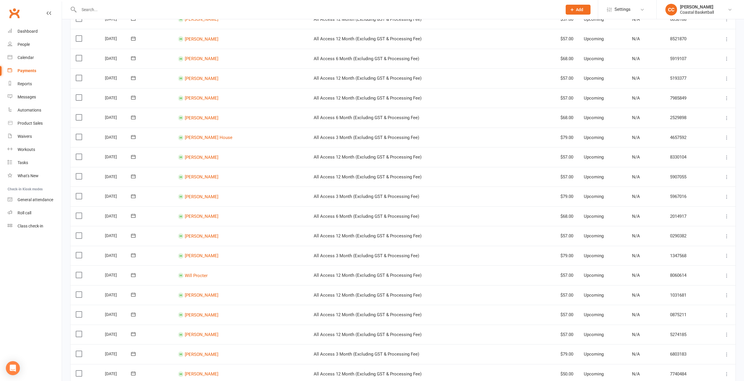
scroll to position [322, 0]
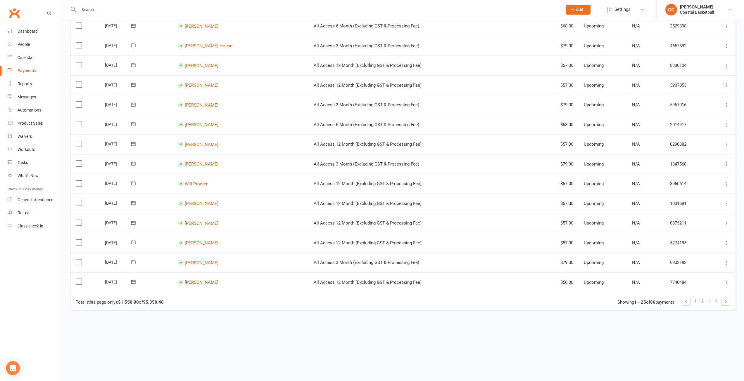
click at [202, 282] on link "[PERSON_NAME]" at bounding box center [202, 282] width 34 height 5
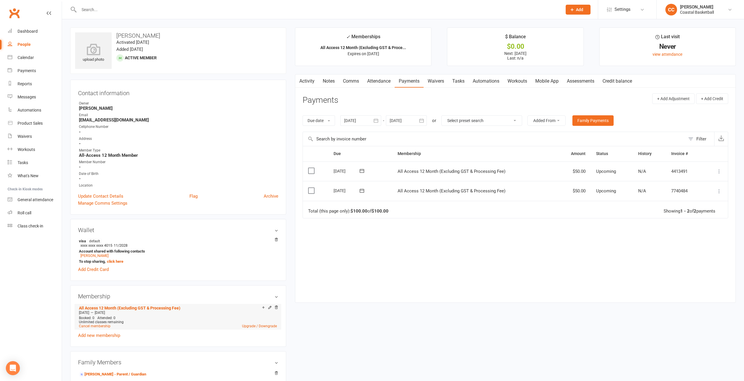
click at [270, 309] on icon at bounding box center [270, 308] width 4 height 4
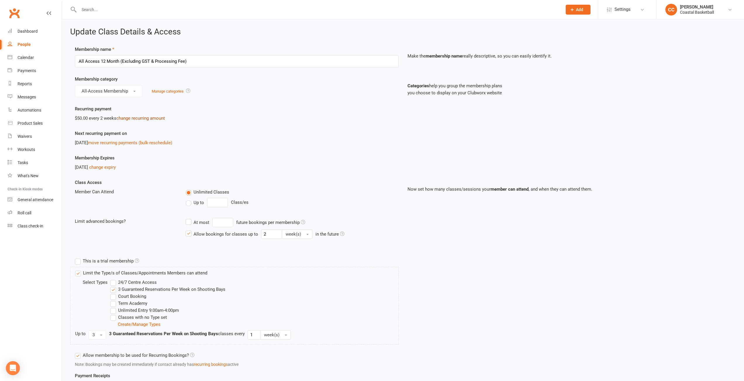
click at [147, 119] on link "change recurring amount" at bounding box center [140, 118] width 49 height 5
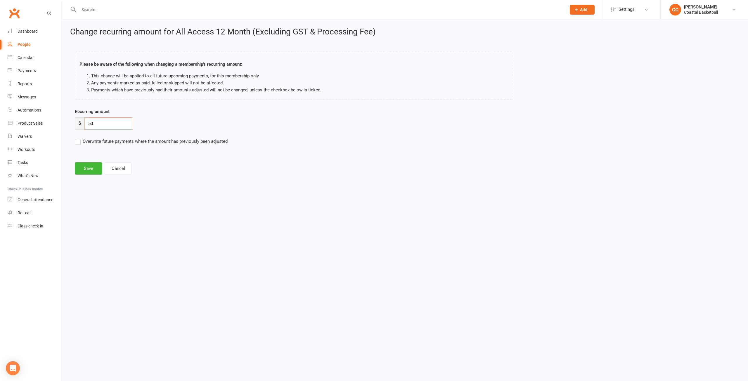
drag, startPoint x: 100, startPoint y: 122, endPoint x: 70, endPoint y: 118, distance: 29.6
click at [70, 118] on div "Recurring amount $ 50 Overwrite future payments where the amount has previously…" at bounding box center [321, 130] width 502 height 45
type input "57"
click at [82, 143] on label "Overwrite future payments where the amount has previously been adjusted" at bounding box center [151, 141] width 153 height 7
click at [82, 138] on input "Overwrite future payments where the amount has previously been adjusted" at bounding box center [151, 138] width 153 height 0
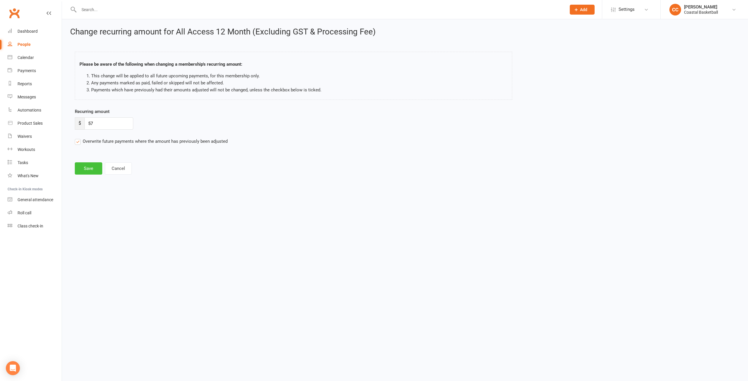
click at [88, 170] on button "Save" at bounding box center [88, 169] width 27 height 12
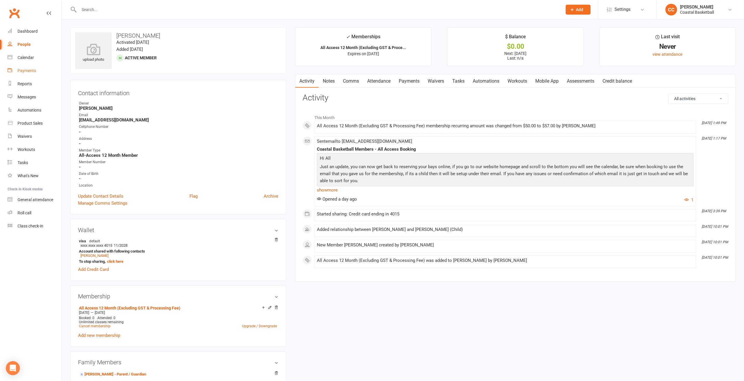
click at [27, 68] on link "Payments" at bounding box center [35, 70] width 54 height 13
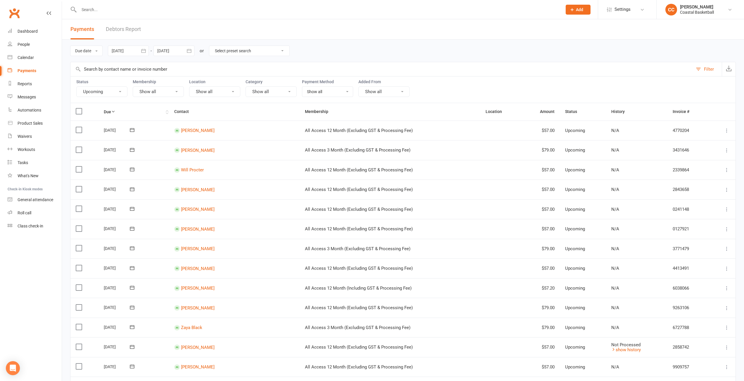
click at [127, 111] on th "Due" at bounding box center [134, 111] width 70 height 17
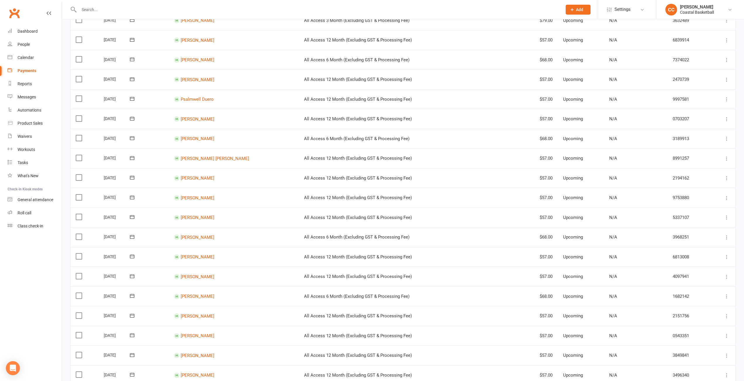
scroll to position [322, 0]
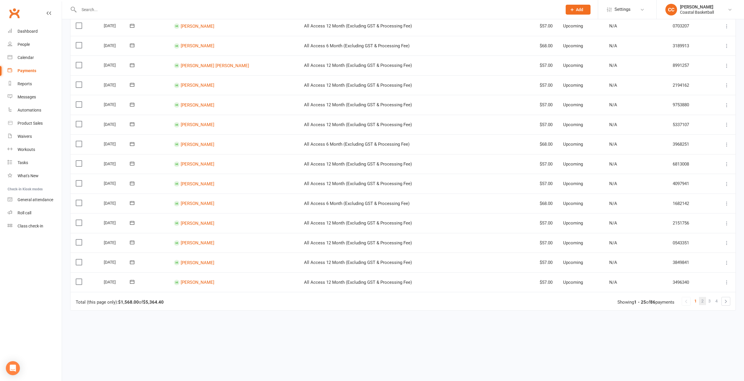
click at [703, 301] on span "2" at bounding box center [702, 301] width 2 height 8
click at [707, 301] on link "3" at bounding box center [709, 301] width 7 height 8
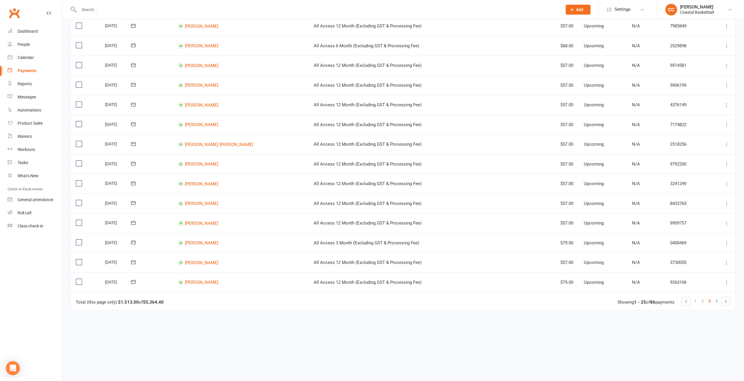
scroll to position [0, 0]
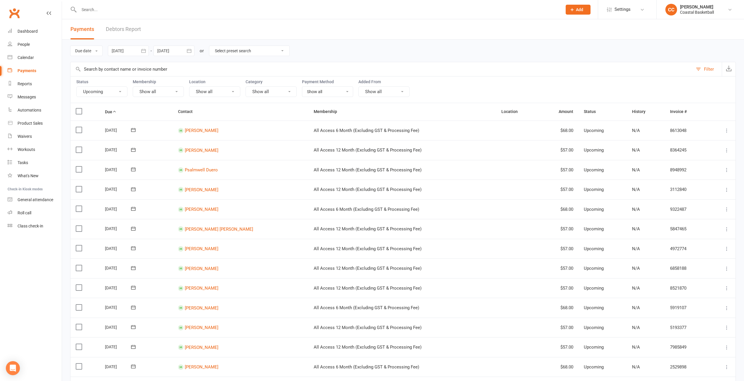
drag, startPoint x: 678, startPoint y: 289, endPoint x: 654, endPoint y: 294, distance: 24.8
drag, startPoint x: 654, startPoint y: 294, endPoint x: 650, endPoint y: 288, distance: 7.9
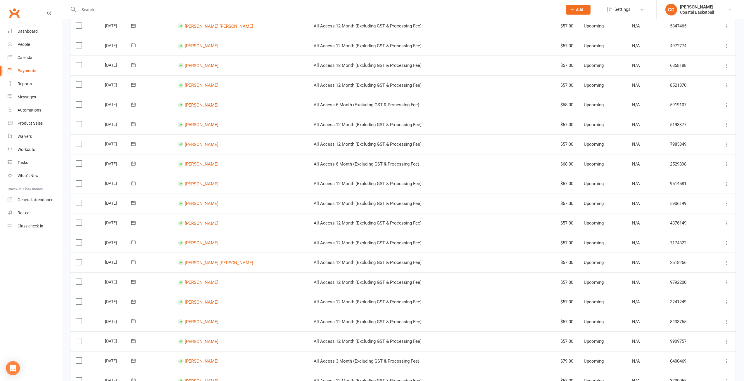
scroll to position [292, 0]
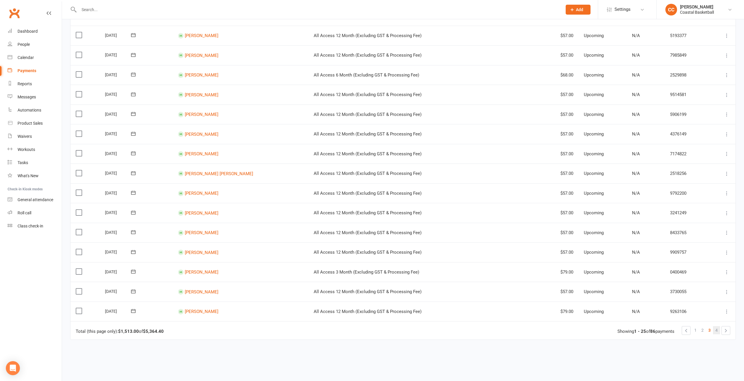
click at [718, 330] on link "4" at bounding box center [716, 331] width 7 height 8
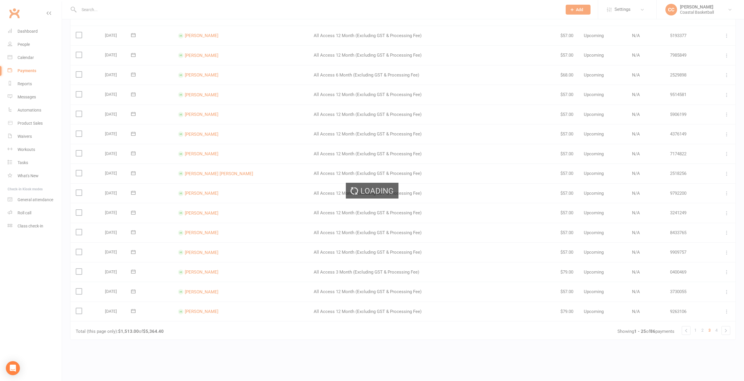
scroll to position [0, 0]
